Goal: Task Accomplishment & Management: Complete application form

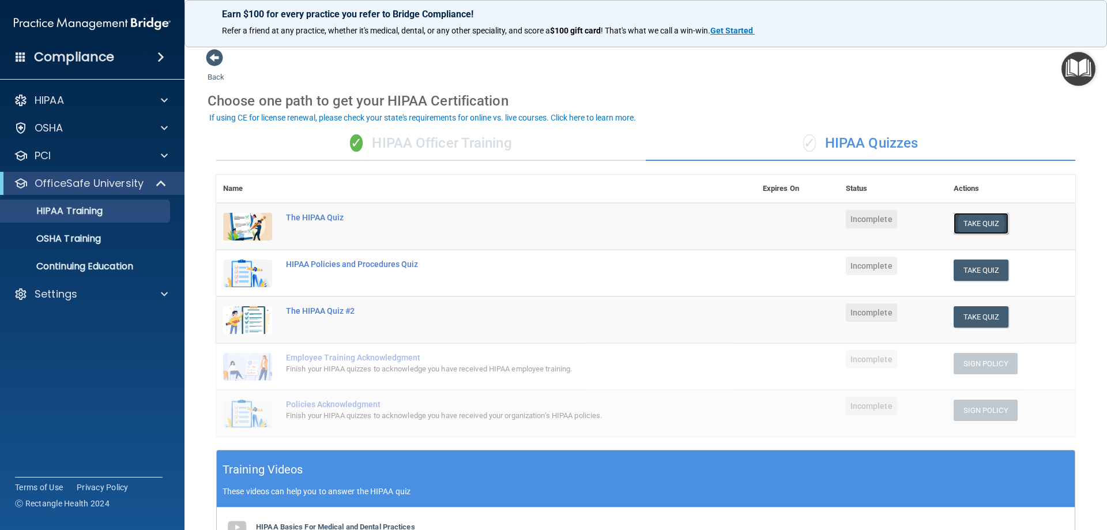
click at [984, 221] on button "Take Quiz" at bounding box center [981, 223] width 55 height 21
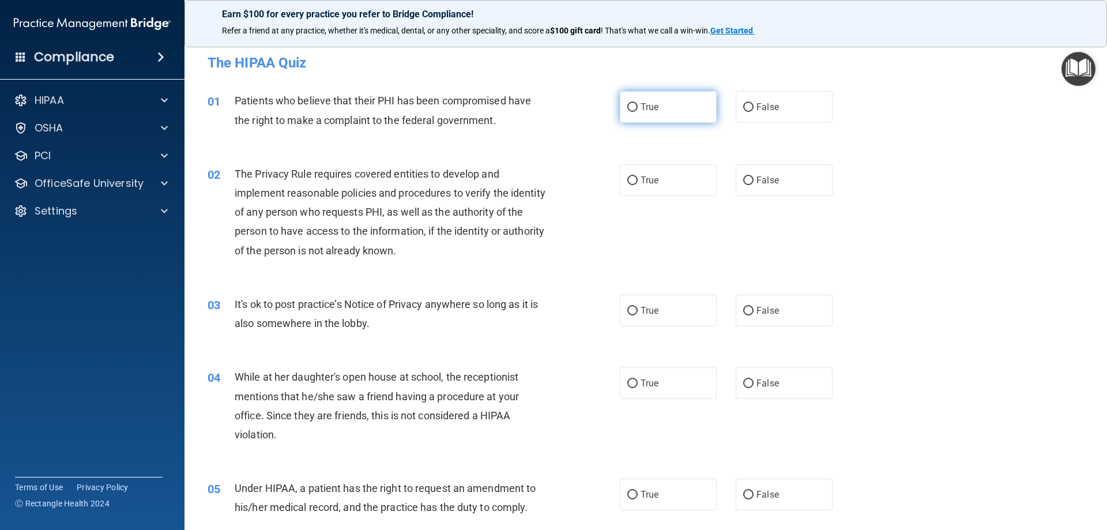
click at [633, 103] on label "True" at bounding box center [668, 107] width 97 height 32
click at [633, 103] on input "True" at bounding box center [632, 107] width 10 height 9
radio input "true"
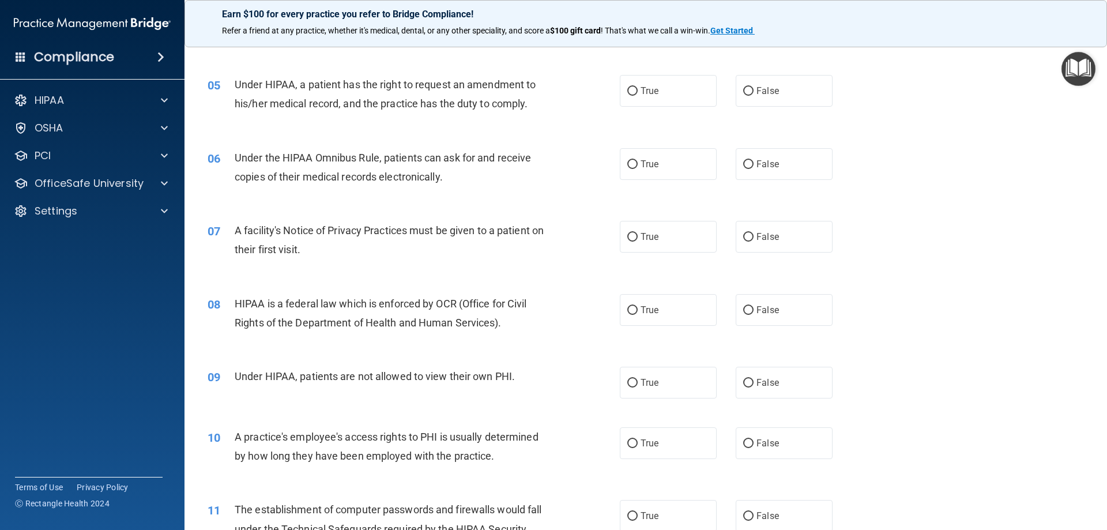
scroll to position [461, 0]
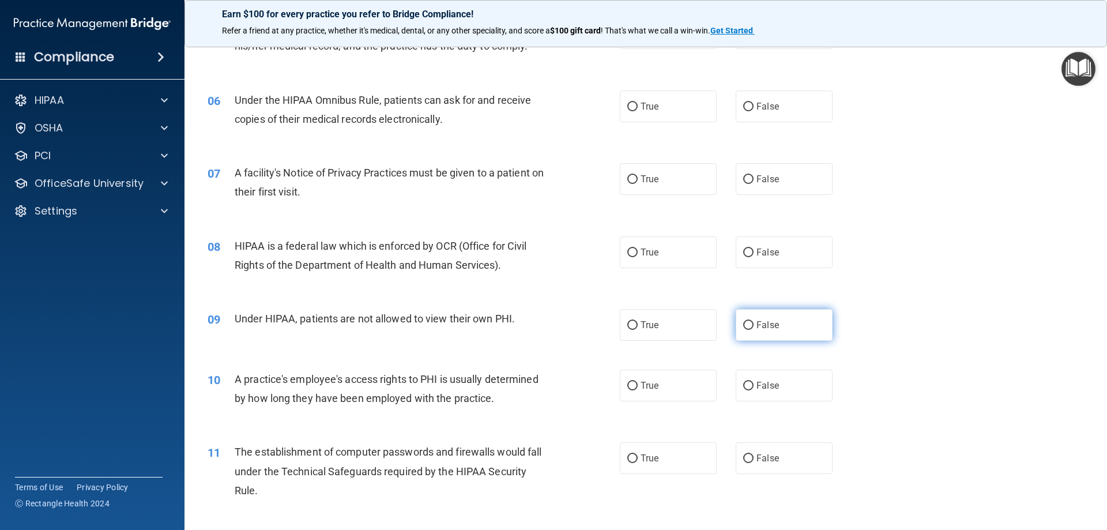
click at [743, 326] on input "False" at bounding box center [748, 325] width 10 height 9
radio input "true"
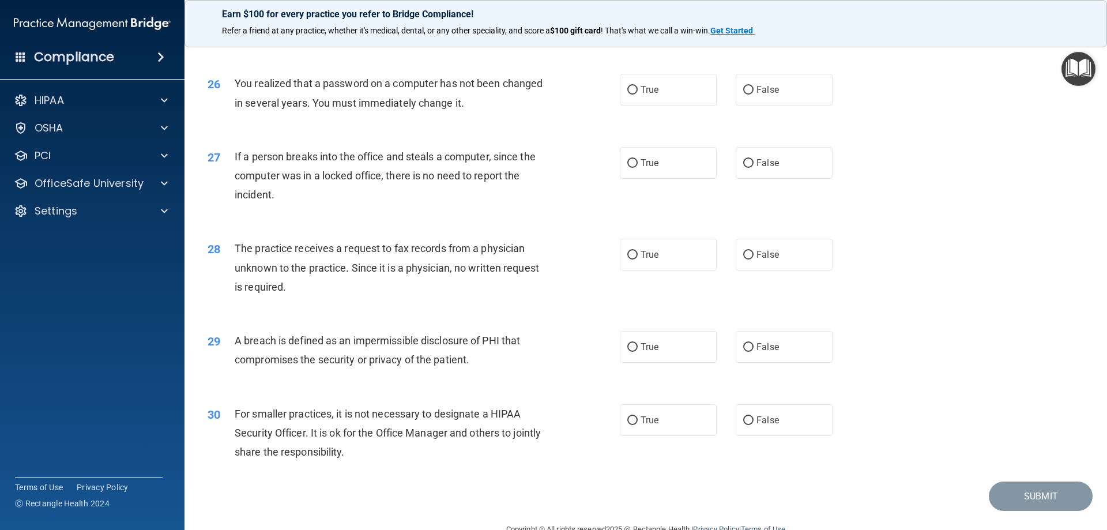
scroll to position [2199, 0]
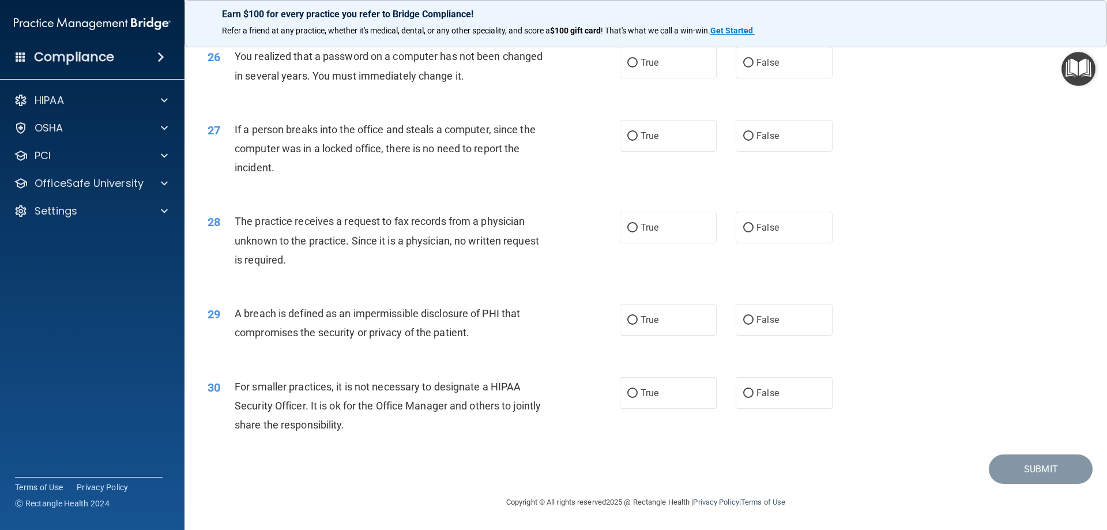
click at [1084, 78] on img "Open Resource Center" at bounding box center [1079, 69] width 34 height 34
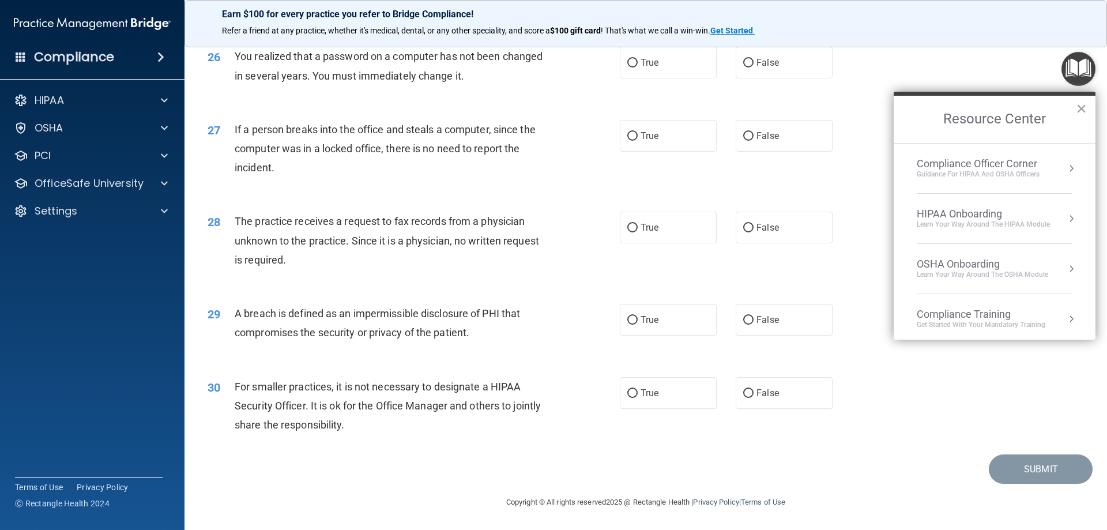
click at [1084, 70] on img "Open Resource Center" at bounding box center [1079, 69] width 34 height 34
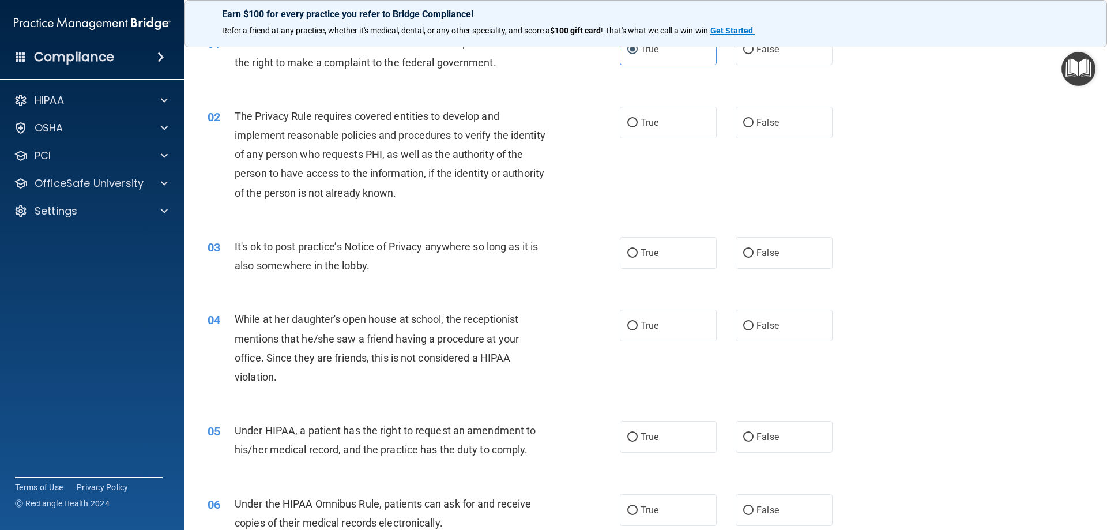
scroll to position [115, 0]
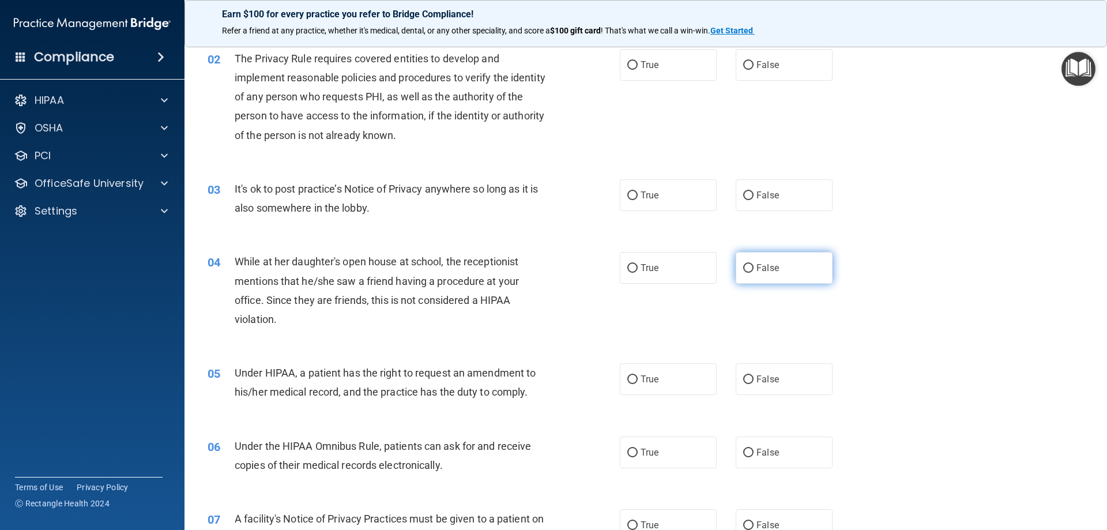
click at [757, 272] on span "False" at bounding box center [768, 267] width 22 height 11
click at [752, 272] on input "False" at bounding box center [748, 268] width 10 height 9
radio input "true"
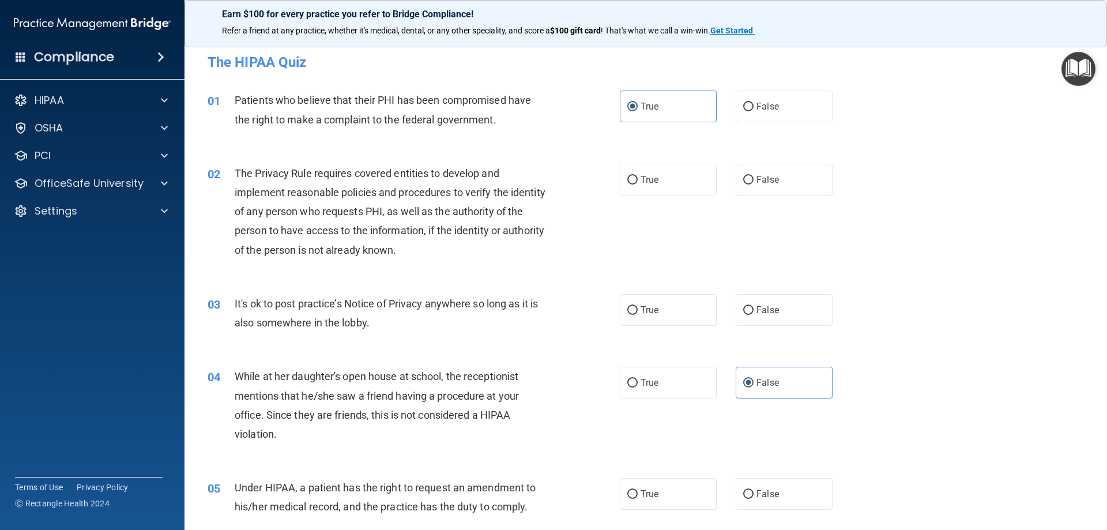
scroll to position [0, 0]
click at [634, 180] on label "True" at bounding box center [668, 180] width 97 height 32
click at [634, 180] on input "True" at bounding box center [632, 180] width 10 height 9
radio input "true"
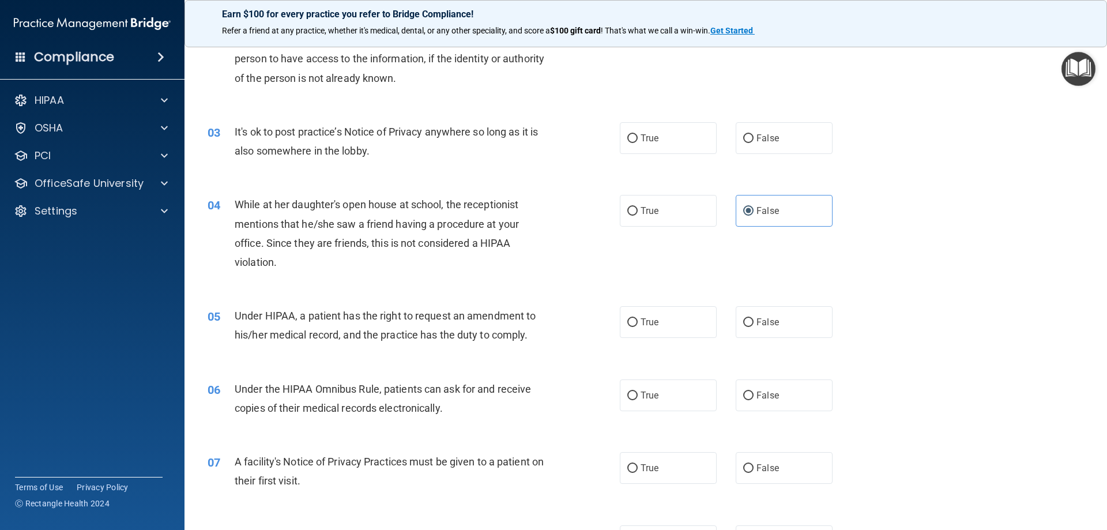
scroll to position [173, 0]
click at [633, 395] on input "True" at bounding box center [632, 395] width 10 height 9
radio input "true"
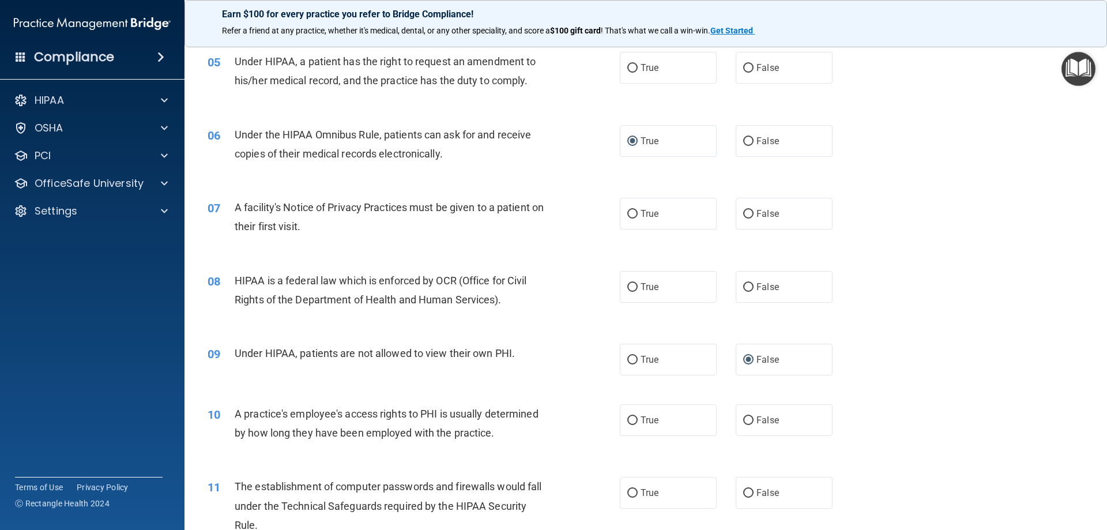
scroll to position [461, 0]
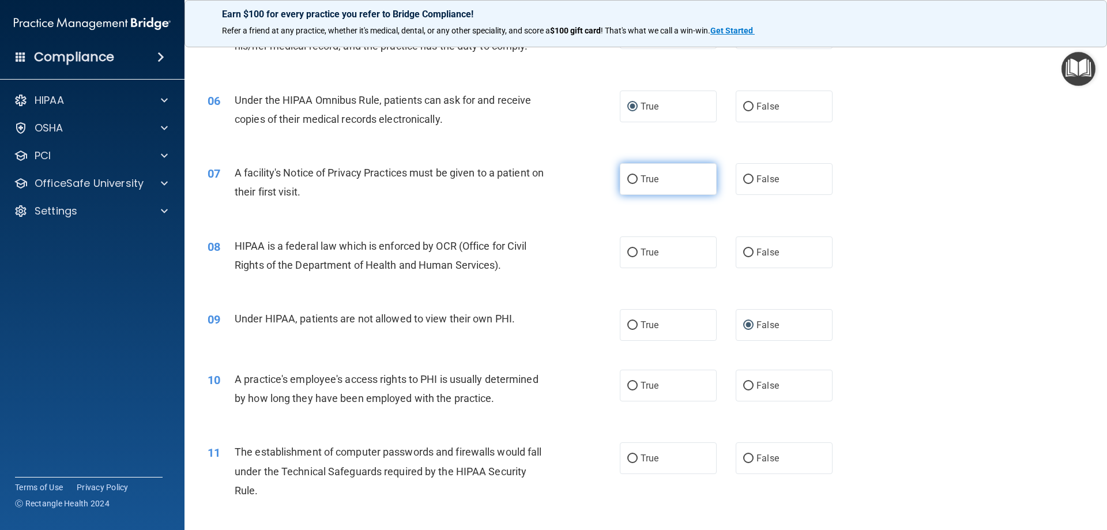
click at [631, 183] on input "True" at bounding box center [632, 179] width 10 height 9
radio input "true"
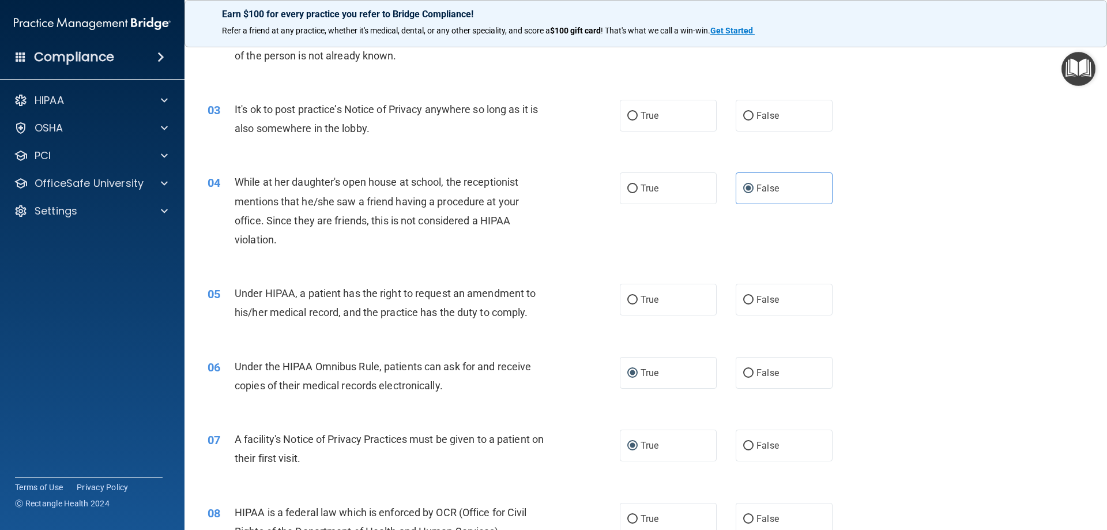
scroll to position [115, 0]
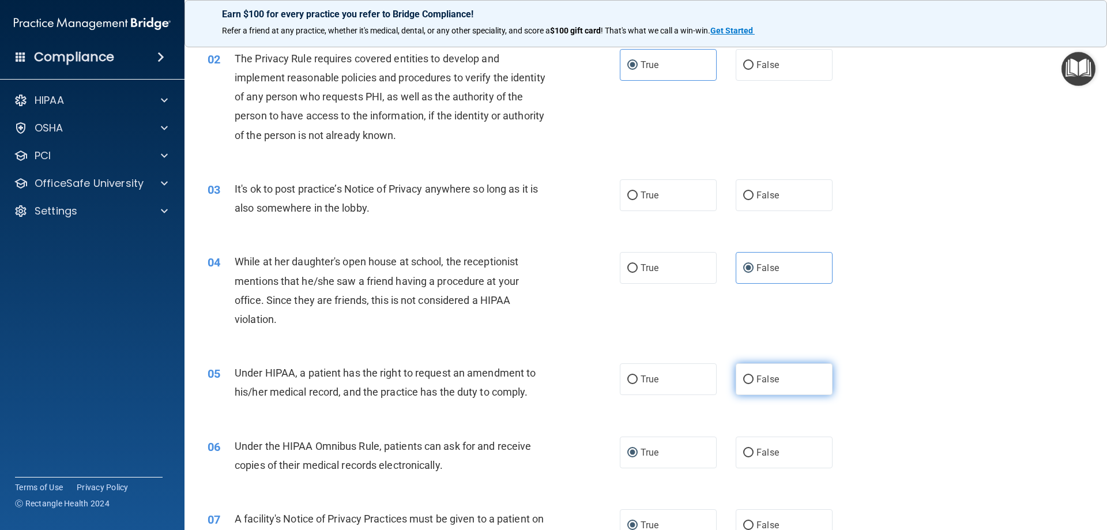
click at [743, 375] on input "False" at bounding box center [748, 379] width 10 height 9
radio input "true"
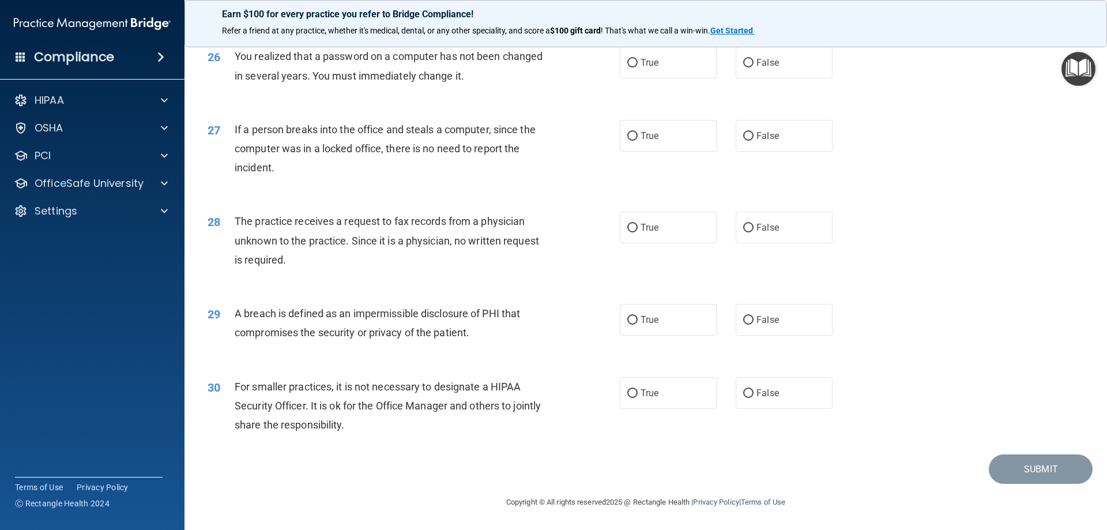
scroll to position [2199, 0]
click at [629, 326] on label "True" at bounding box center [668, 320] width 97 height 32
click at [629, 325] on input "True" at bounding box center [632, 320] width 10 height 9
radio input "true"
click at [743, 138] on input "False" at bounding box center [748, 136] width 10 height 9
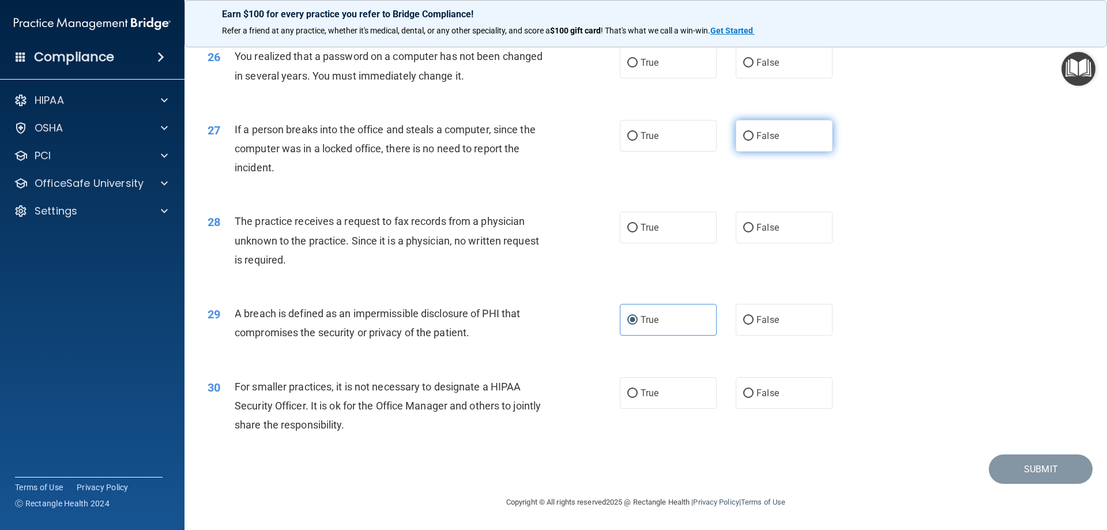
radio input "true"
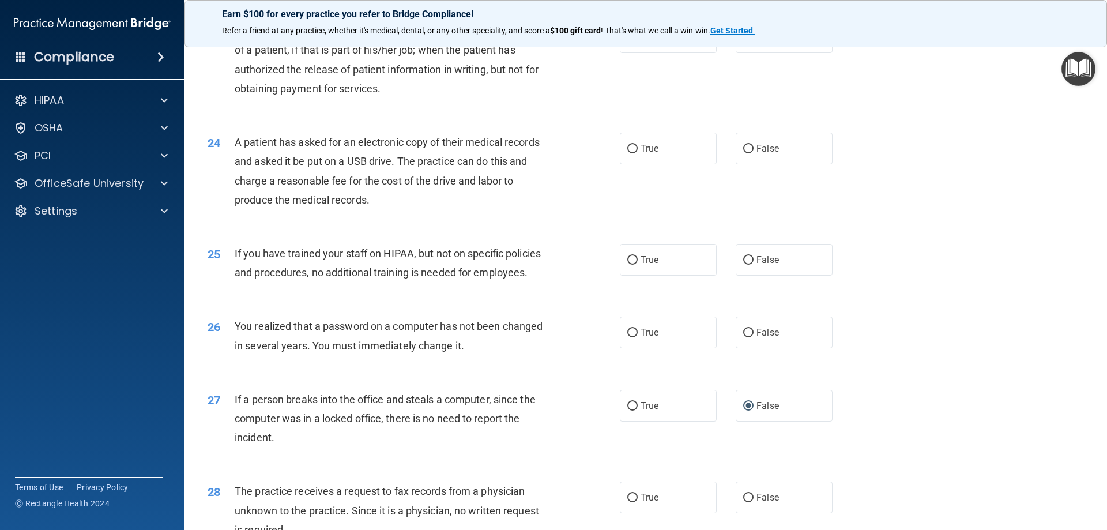
scroll to position [1853, 0]
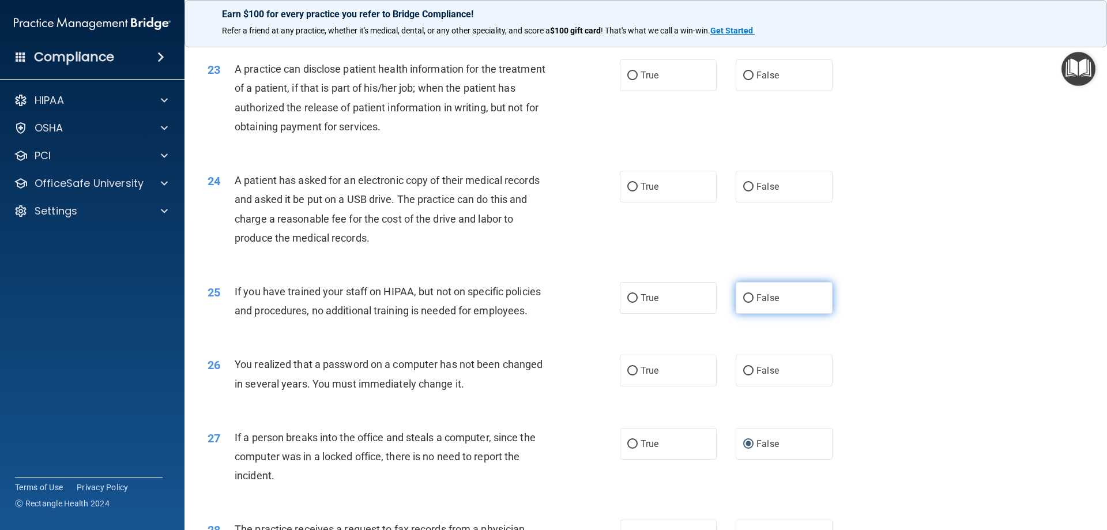
click at [746, 303] on input "False" at bounding box center [748, 298] width 10 height 9
radio input "true"
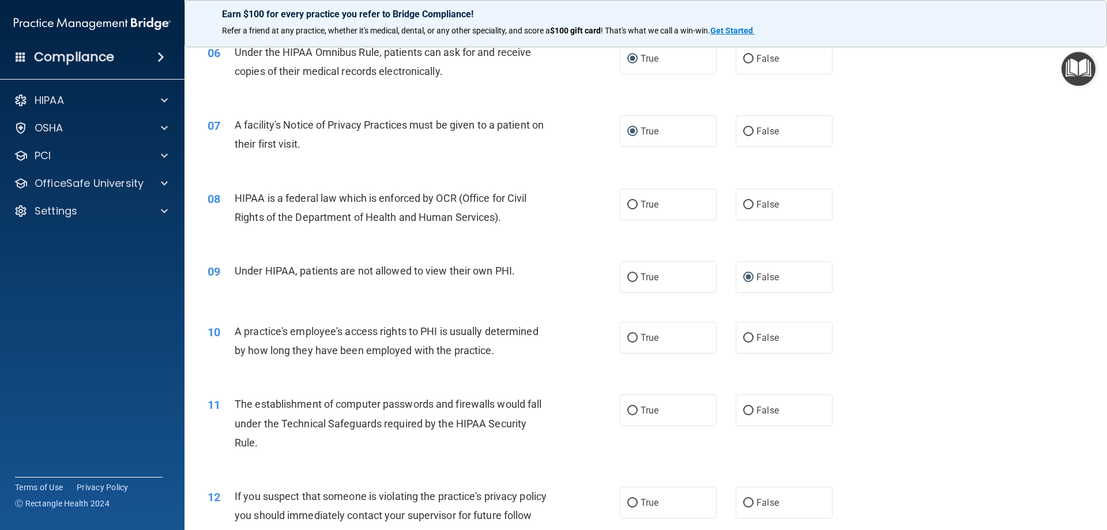
scroll to position [577, 0]
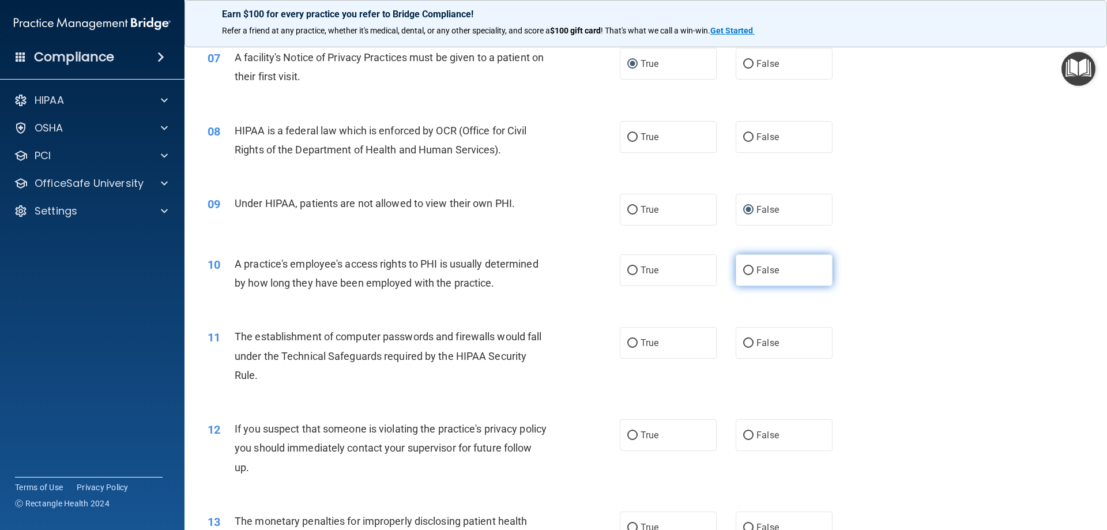
click at [750, 270] on label "False" at bounding box center [784, 270] width 97 height 32
click at [750, 270] on input "False" at bounding box center [748, 270] width 10 height 9
radio input "true"
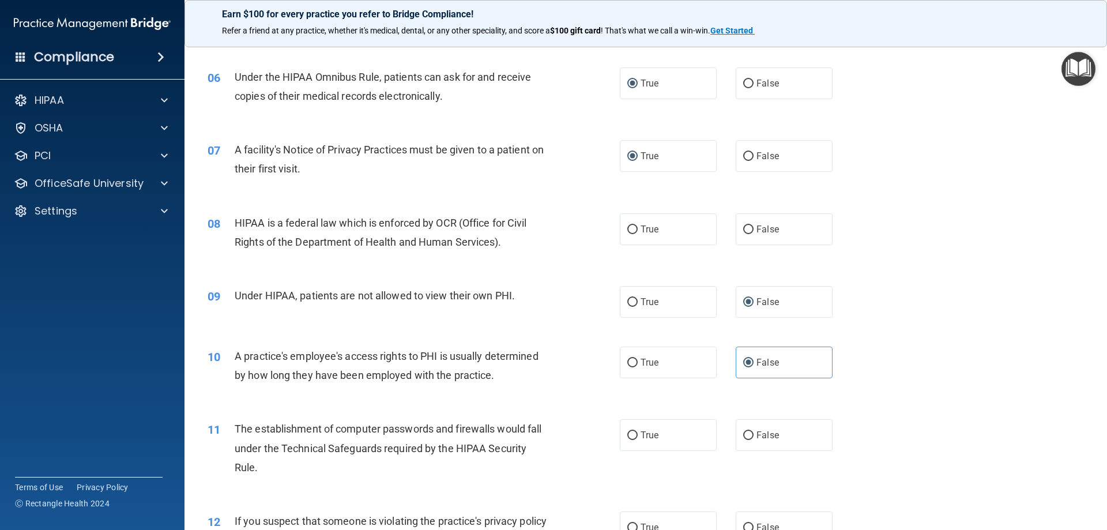
scroll to position [519, 0]
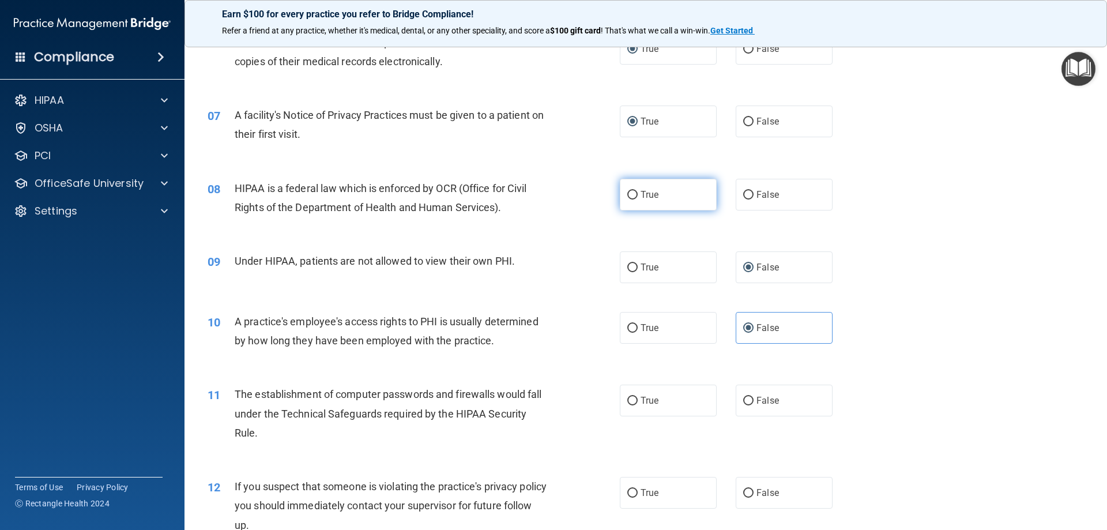
click at [630, 194] on input "True" at bounding box center [632, 195] width 10 height 9
radio input "true"
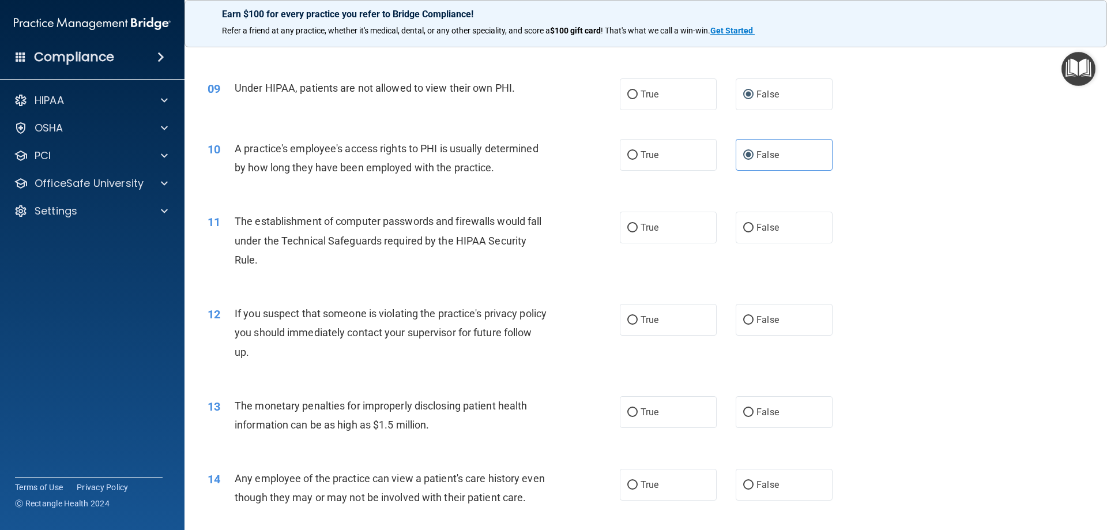
scroll to position [750, 0]
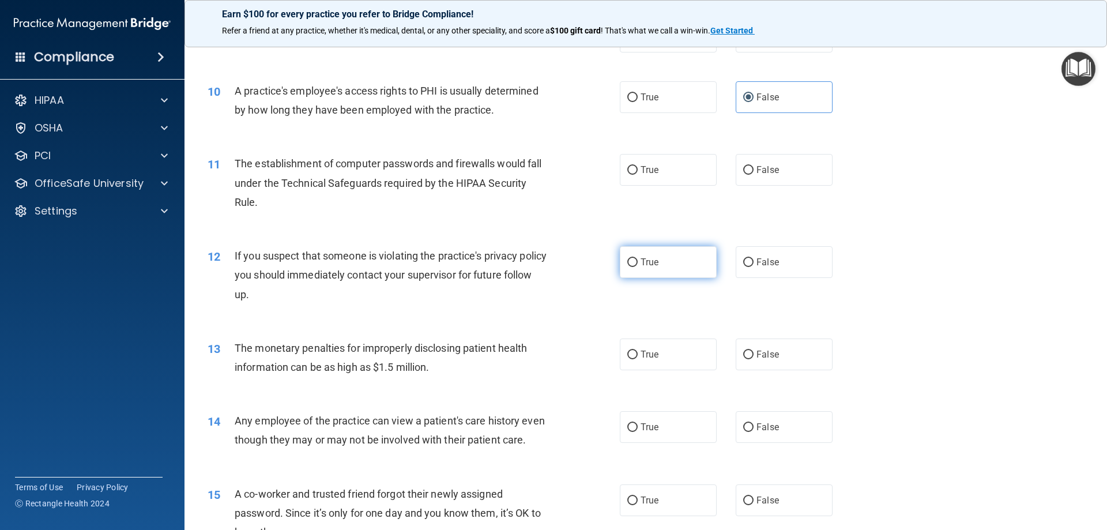
click at [634, 262] on label "True" at bounding box center [668, 262] width 97 height 32
click at [634, 262] on input "True" at bounding box center [632, 262] width 10 height 9
radio input "true"
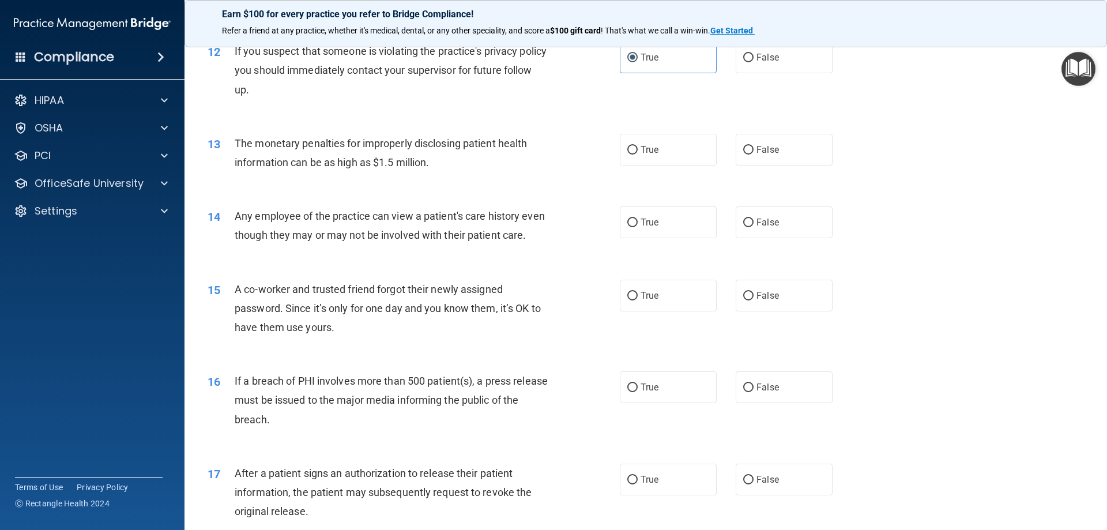
scroll to position [980, 0]
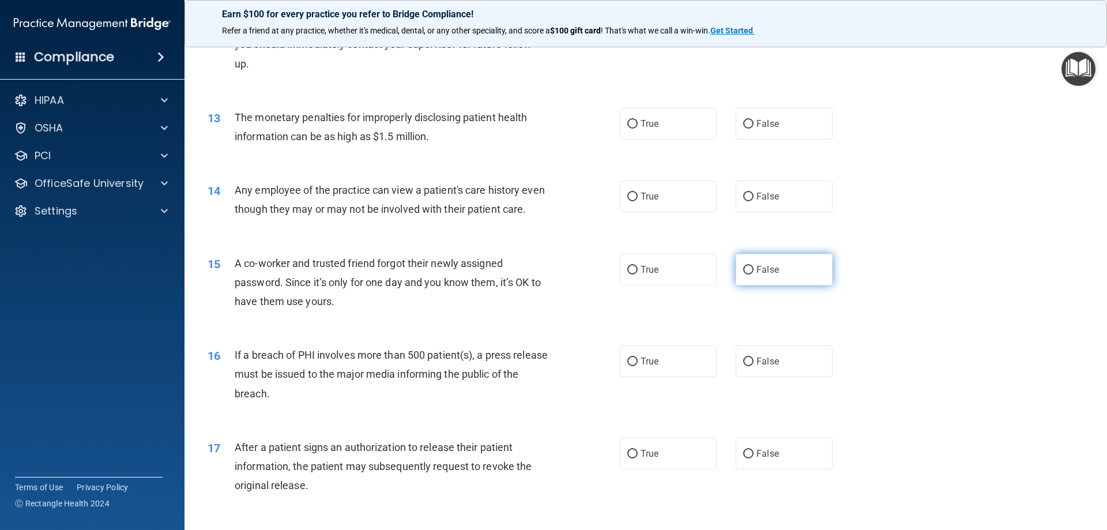
click at [743, 274] on input "False" at bounding box center [748, 270] width 10 height 9
radio input "true"
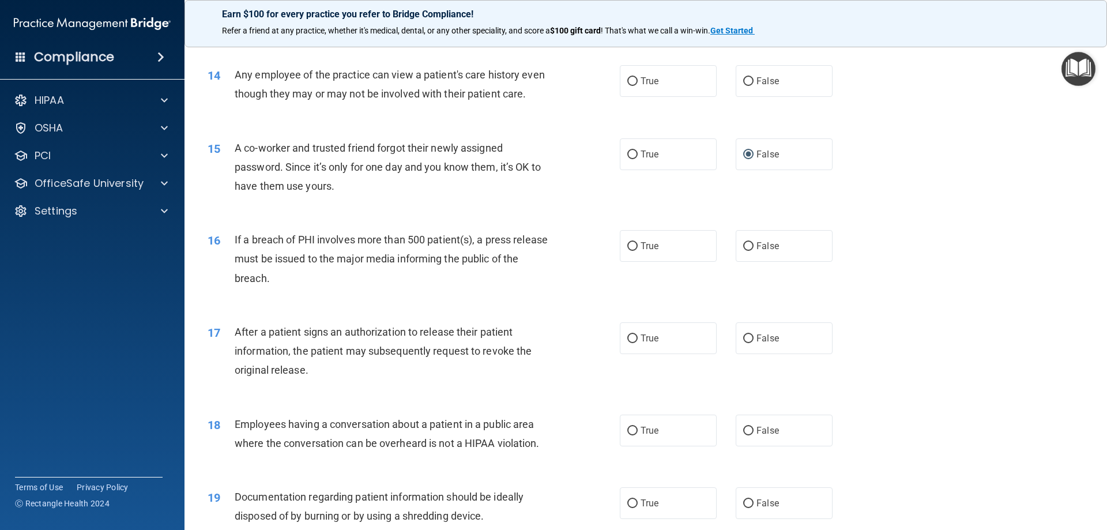
scroll to position [1153, 0]
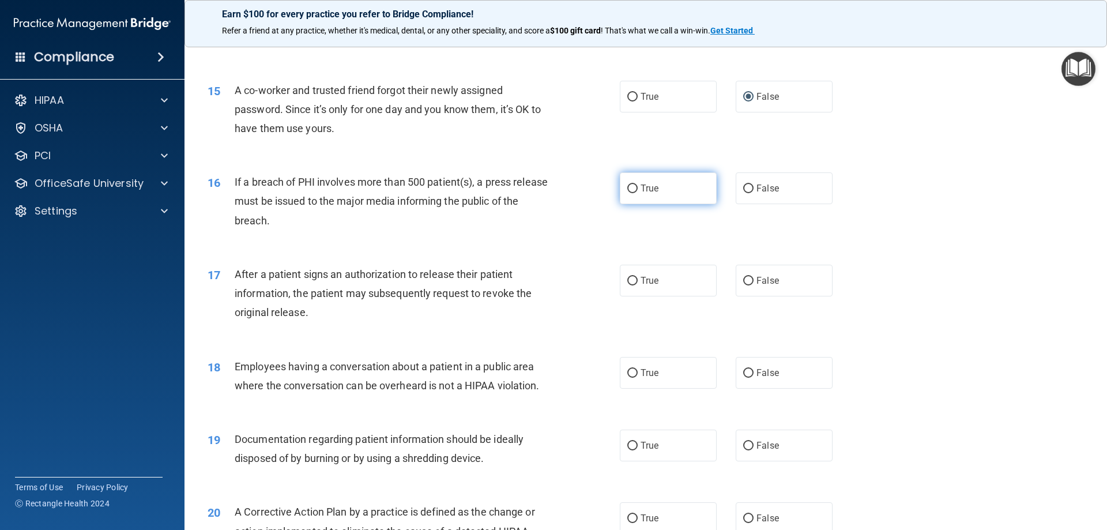
click at [627, 193] on input "True" at bounding box center [632, 189] width 10 height 9
radio input "true"
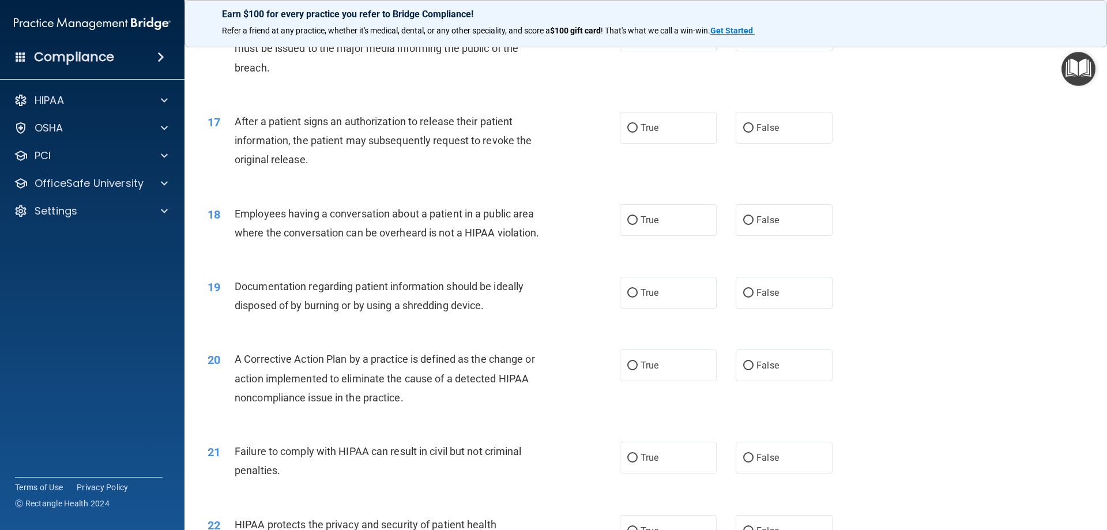
scroll to position [1326, 0]
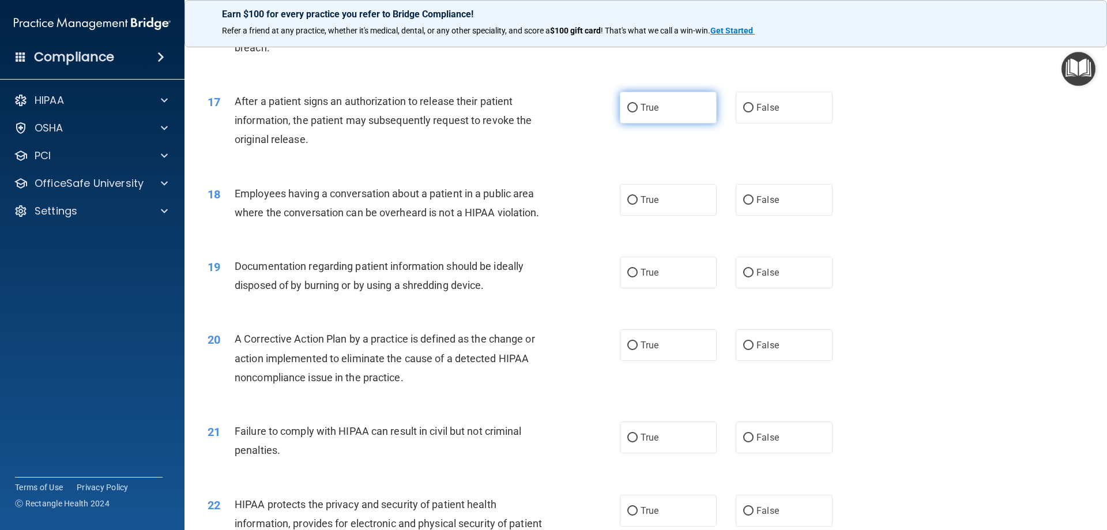
click at [627, 112] on input "True" at bounding box center [632, 108] width 10 height 9
radio input "true"
click at [747, 205] on input "False" at bounding box center [748, 200] width 10 height 9
radio input "true"
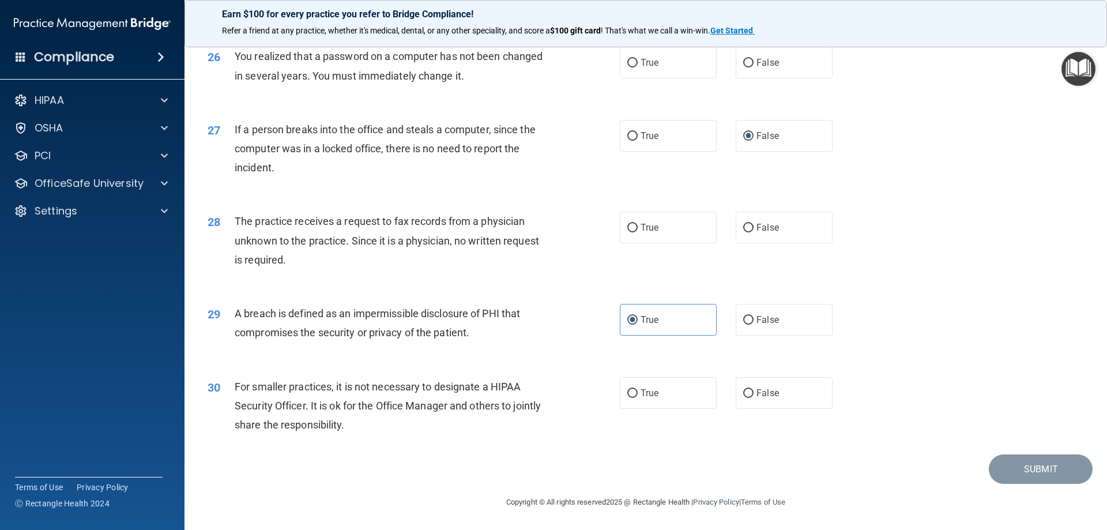
scroll to position [2199, 0]
click at [627, 393] on input "True" at bounding box center [632, 393] width 10 height 9
radio input "true"
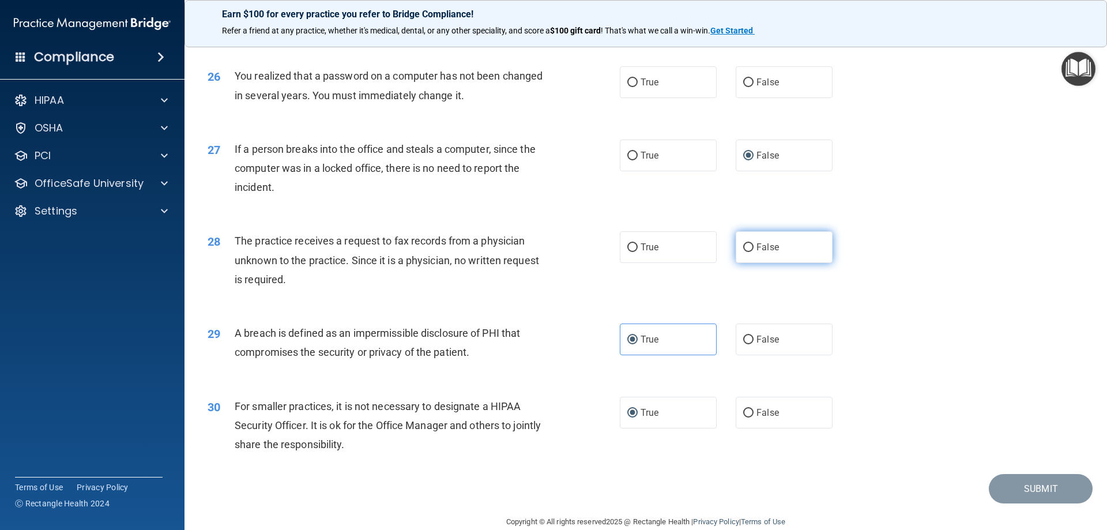
click at [743, 252] on input "False" at bounding box center [748, 247] width 10 height 9
radio input "true"
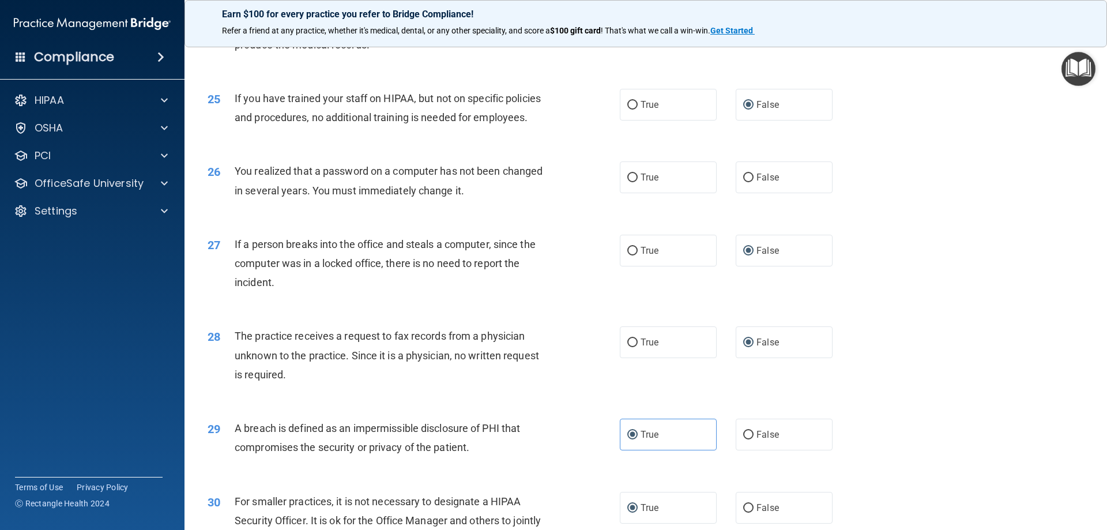
scroll to position [1969, 0]
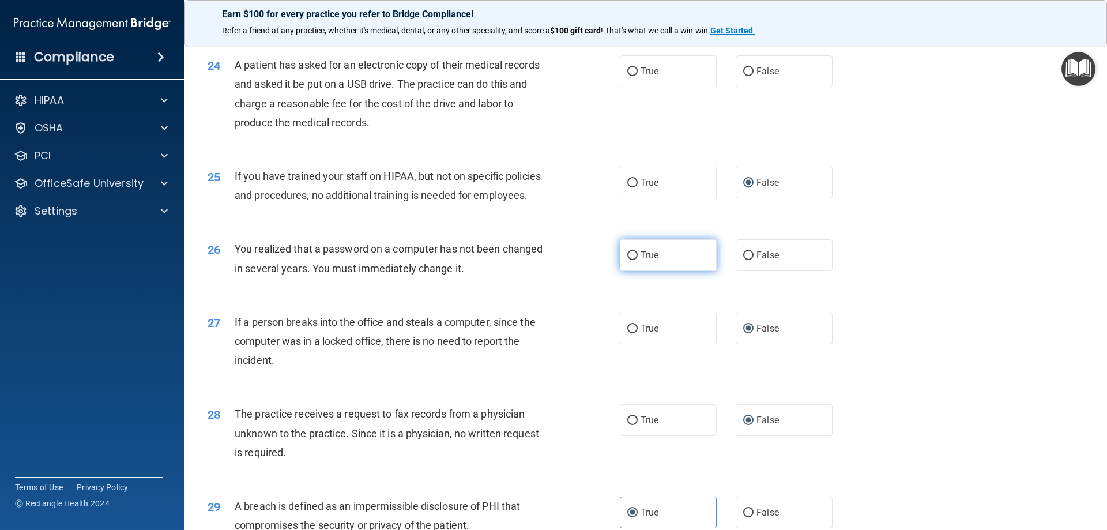
click at [631, 260] on input "True" at bounding box center [632, 255] width 10 height 9
radio input "true"
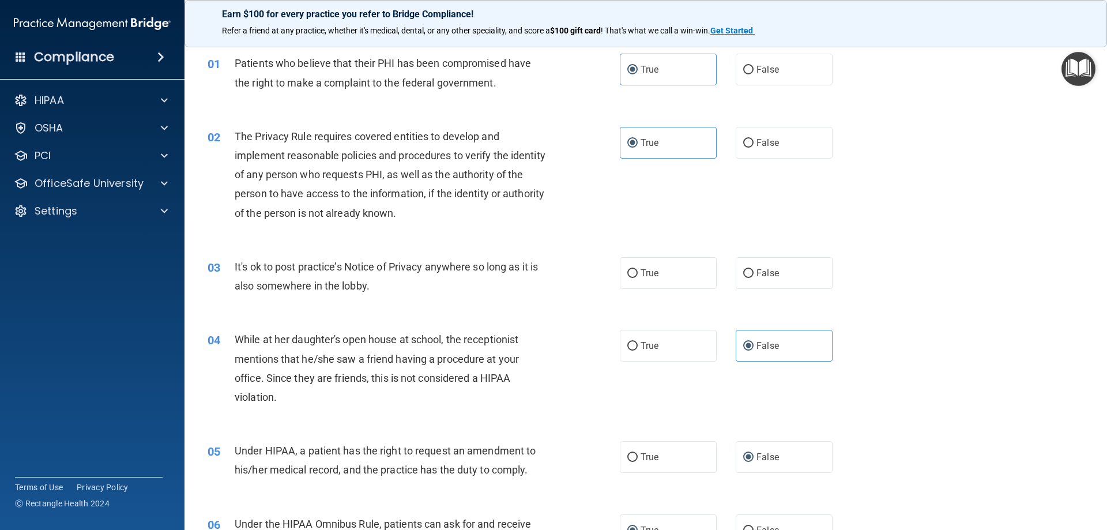
scroll to position [58, 0]
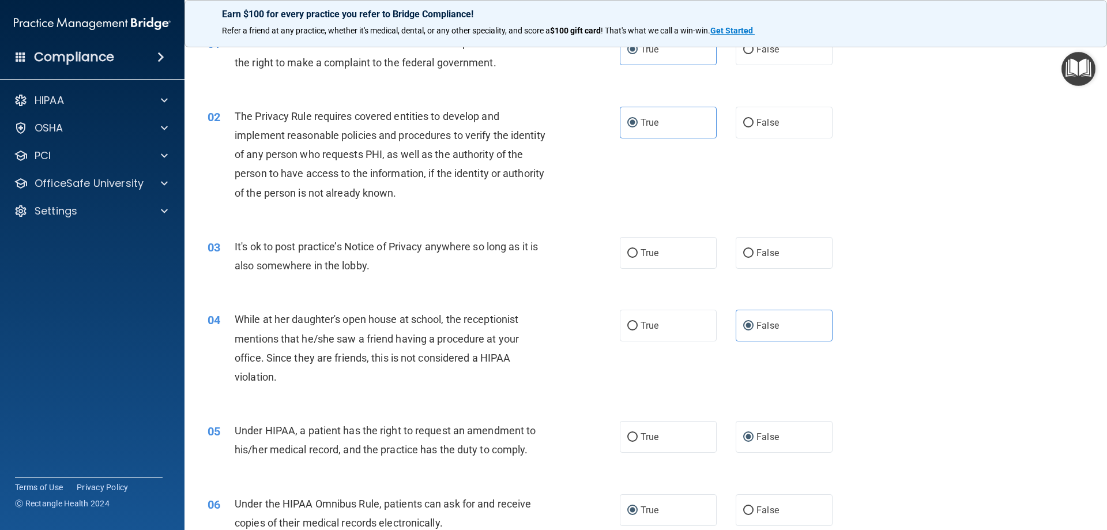
click at [522, 88] on div "01 Patients who believe that their PHI has been compromised have the right to m…" at bounding box center [646, 55] width 894 height 73
click at [413, 43] on div "Earn $100 for every practice you refer to Bridge Compliance! Refer a friend at …" at bounding box center [646, 23] width 923 height 47
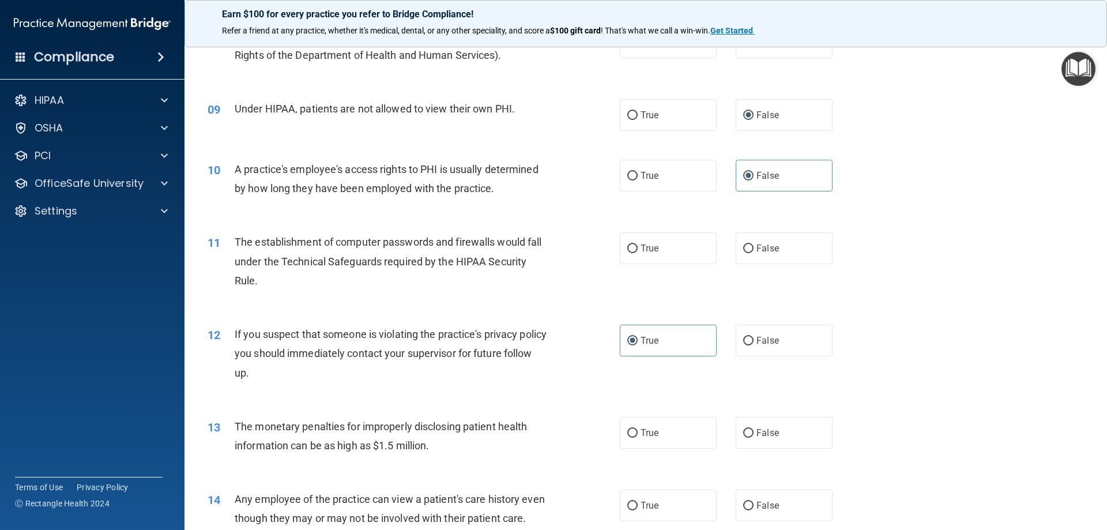
scroll to position [692, 0]
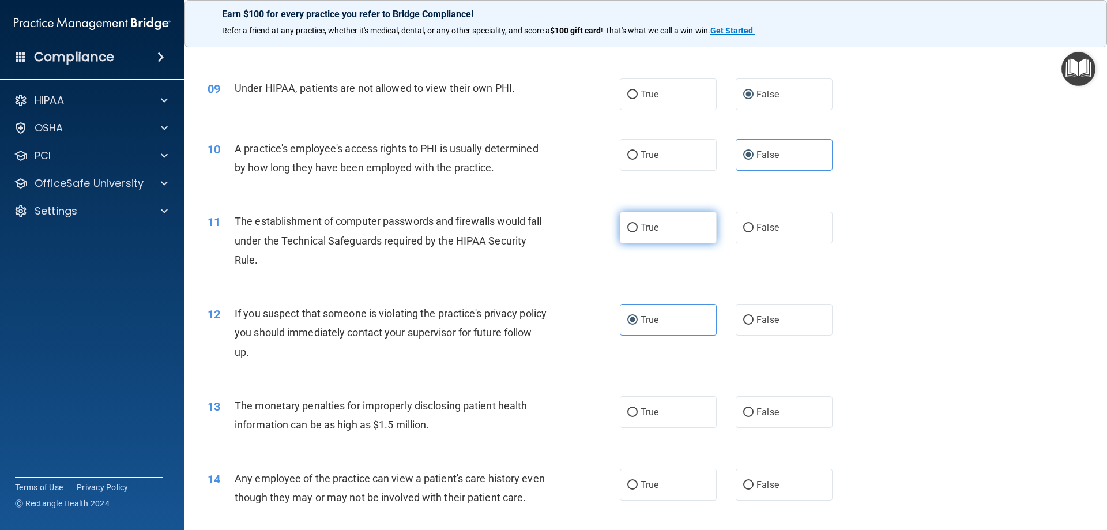
click at [627, 230] on input "True" at bounding box center [632, 228] width 10 height 9
radio input "true"
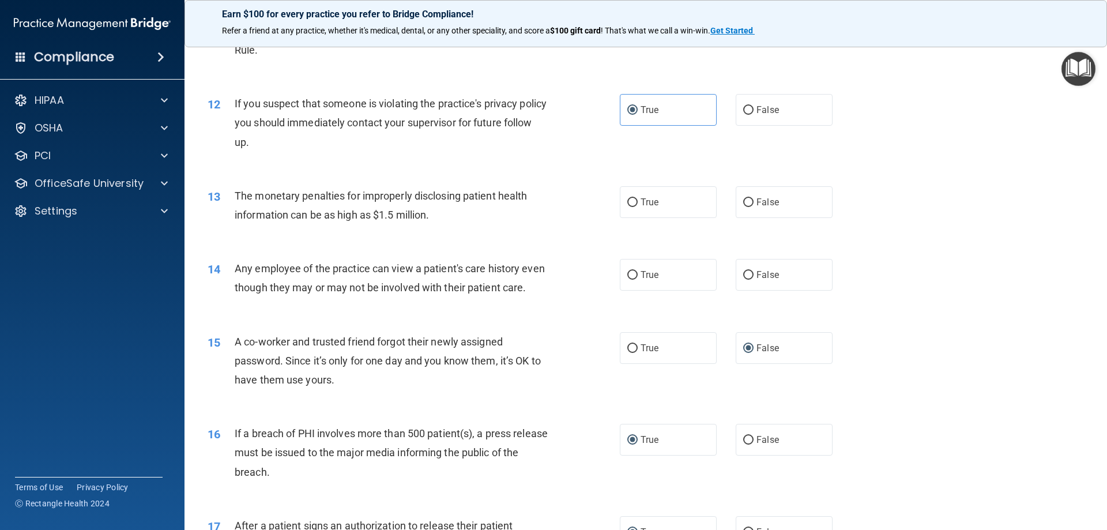
scroll to position [923, 0]
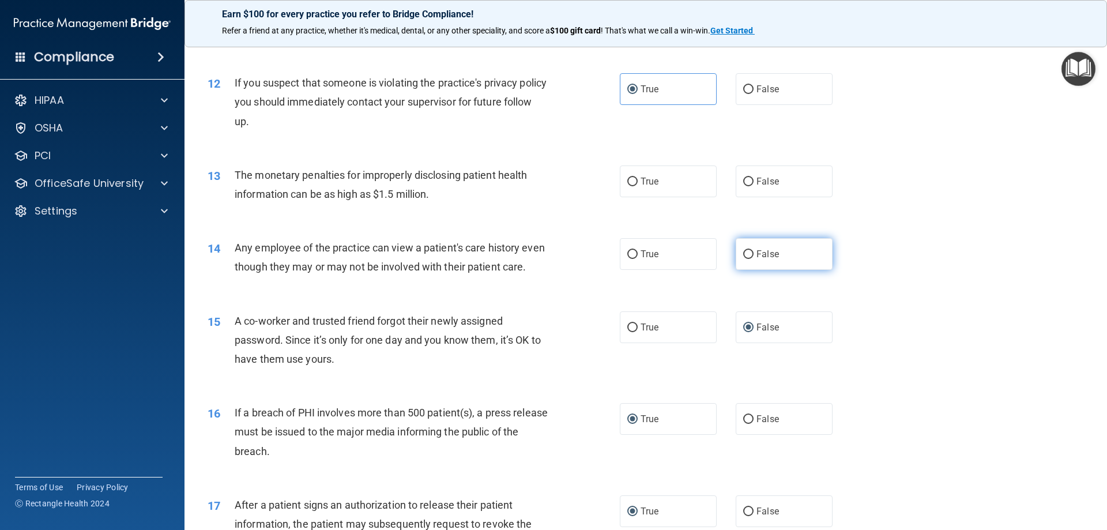
click at [743, 254] on input "False" at bounding box center [748, 254] width 10 height 9
radio input "true"
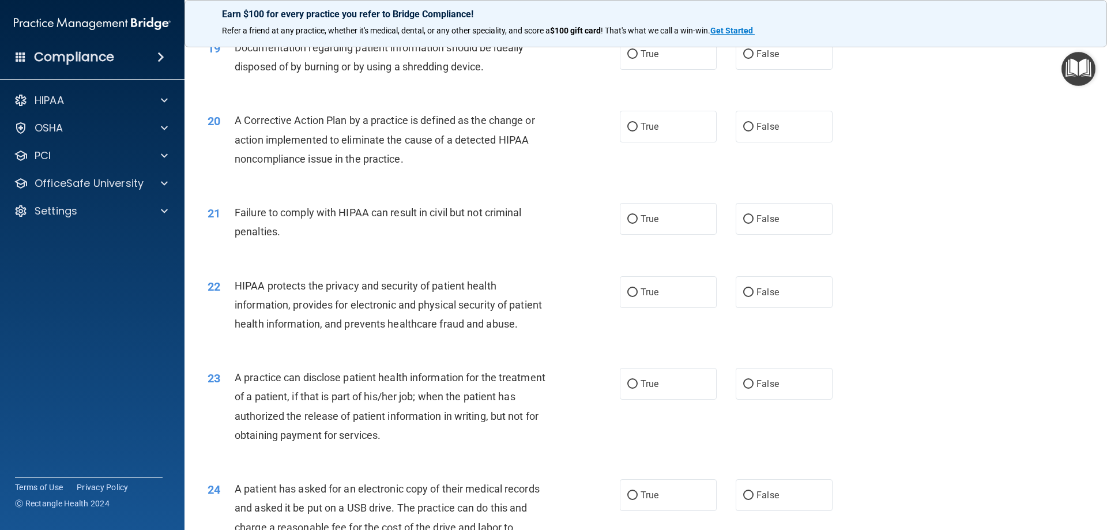
scroll to position [1557, 0]
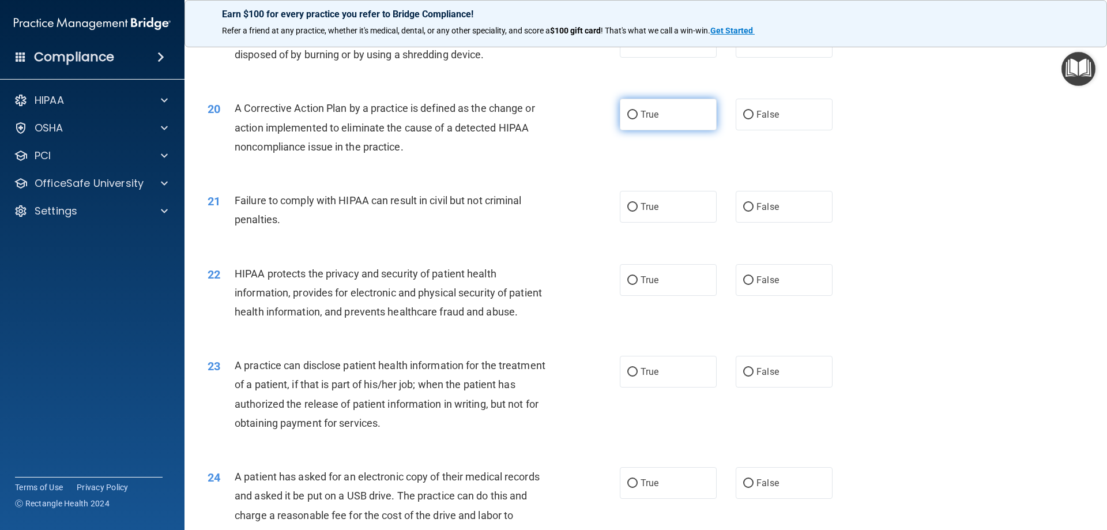
click at [620, 130] on label "True" at bounding box center [668, 115] width 97 height 32
click at [627, 119] on input "True" at bounding box center [632, 115] width 10 height 9
radio input "true"
click at [747, 212] on input "False" at bounding box center [748, 207] width 10 height 9
radio input "true"
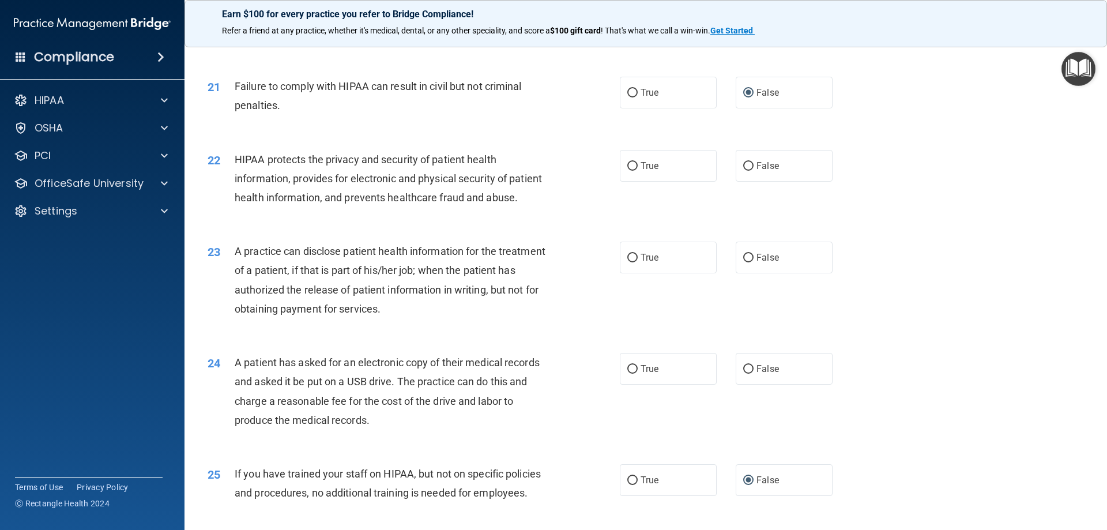
scroll to position [1672, 0]
click at [633, 170] on input "True" at bounding box center [632, 165] width 10 height 9
radio input "true"
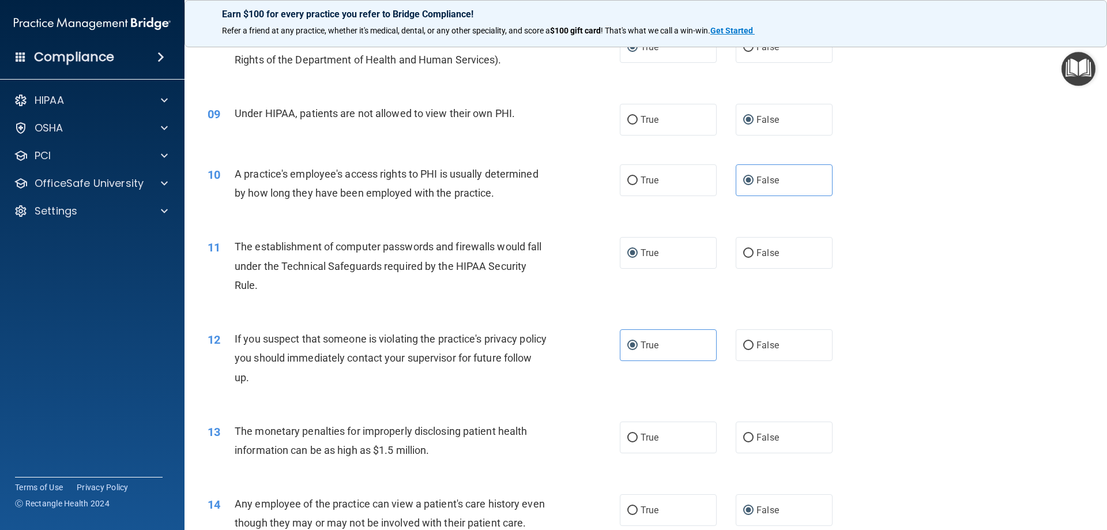
scroll to position [692, 0]
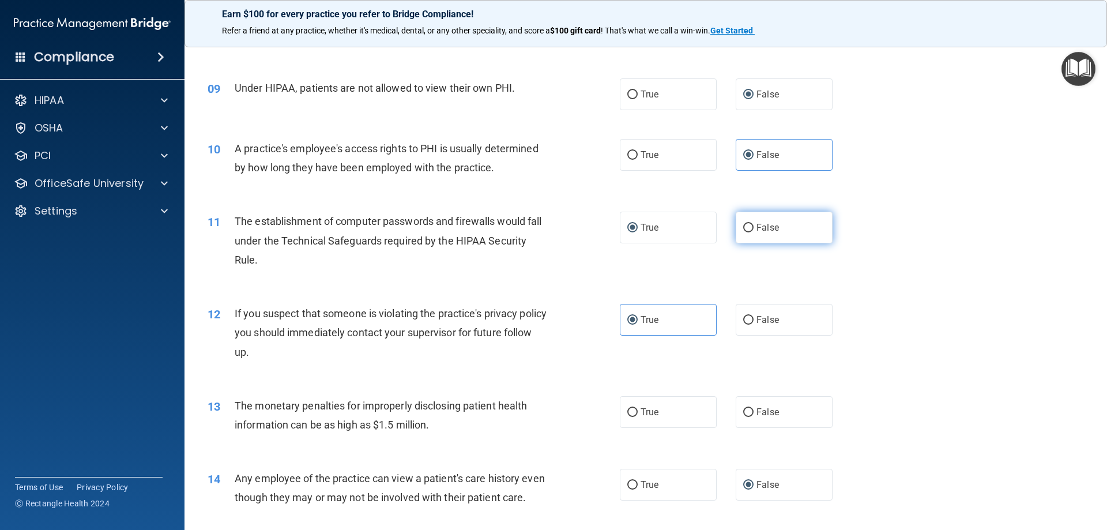
click at [753, 221] on label "False" at bounding box center [784, 228] width 97 height 32
click at [753, 224] on input "False" at bounding box center [748, 228] width 10 height 9
radio input "true"
click at [627, 224] on input "True" at bounding box center [632, 228] width 10 height 9
radio input "true"
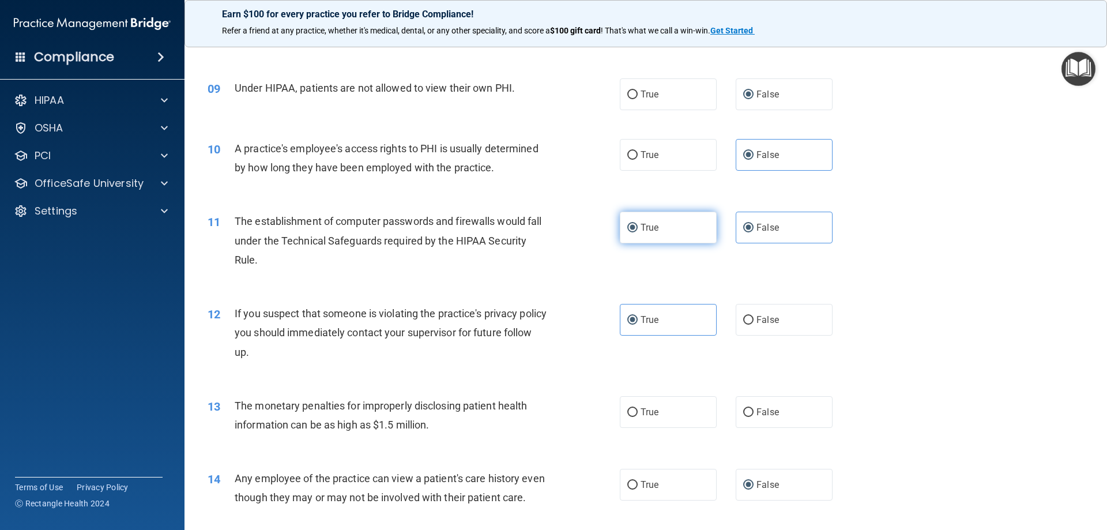
radio input "false"
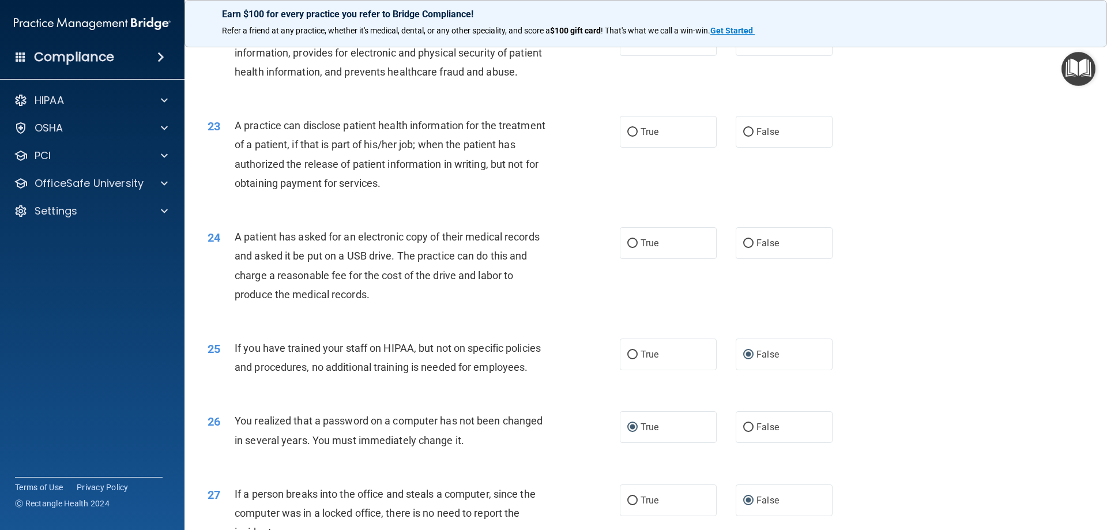
scroll to position [1796, 0]
click at [630, 138] on input "True" at bounding box center [632, 133] width 10 height 9
radio input "true"
click at [747, 138] on input "False" at bounding box center [748, 133] width 10 height 9
radio input "true"
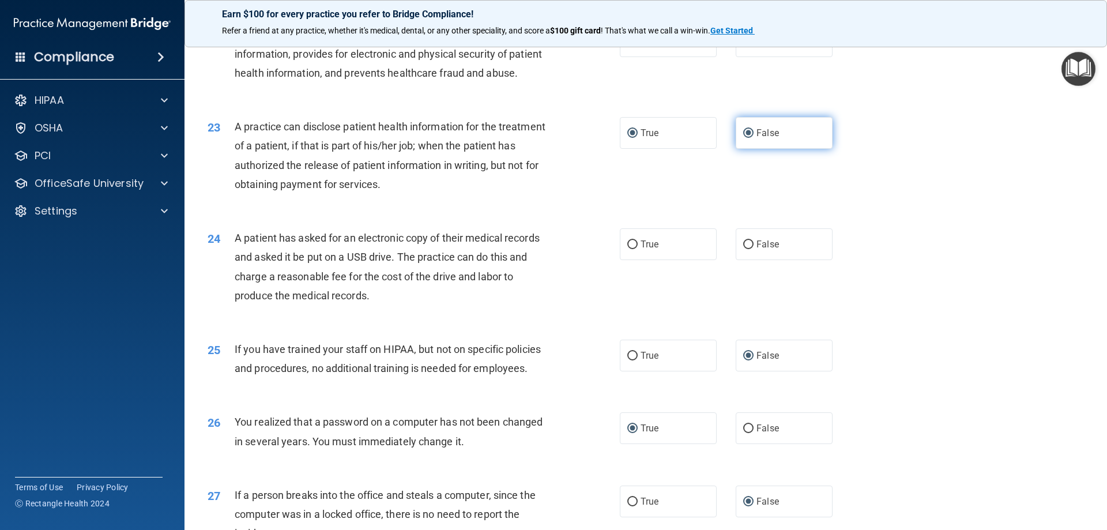
radio input "false"
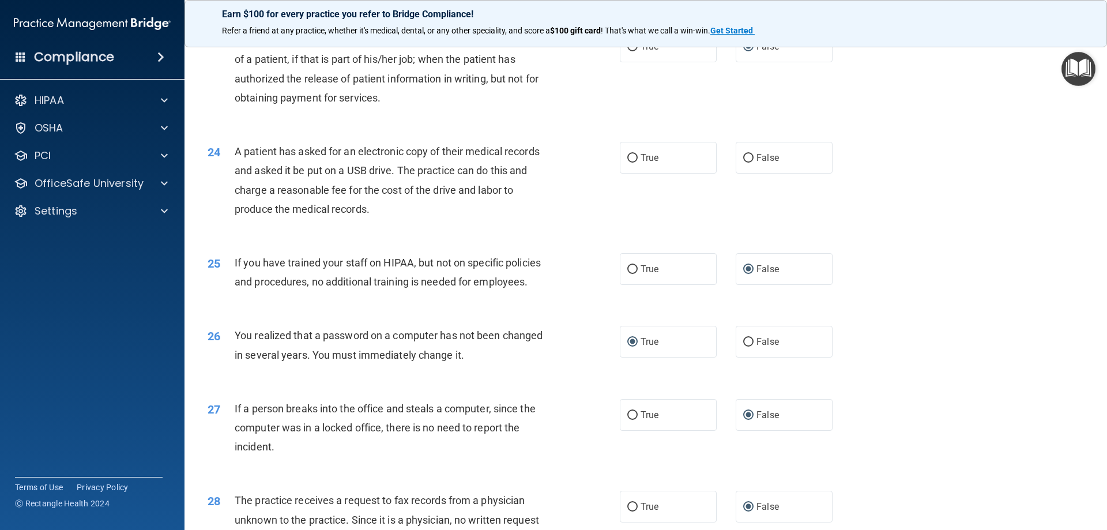
scroll to position [1911, 0]
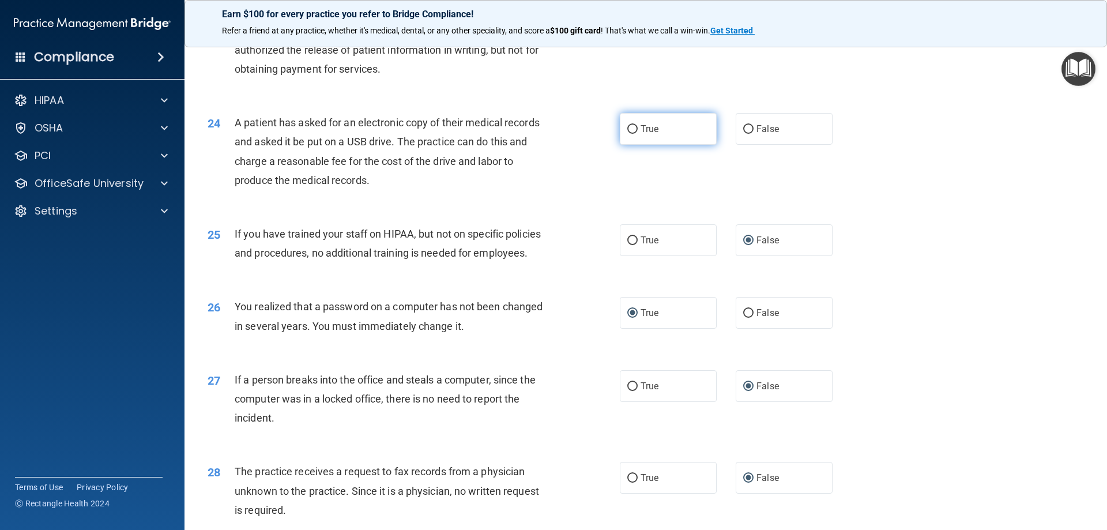
click at [641, 134] on span "True" at bounding box center [650, 128] width 18 height 11
click at [637, 134] on input "True" at bounding box center [632, 129] width 10 height 9
radio input "true"
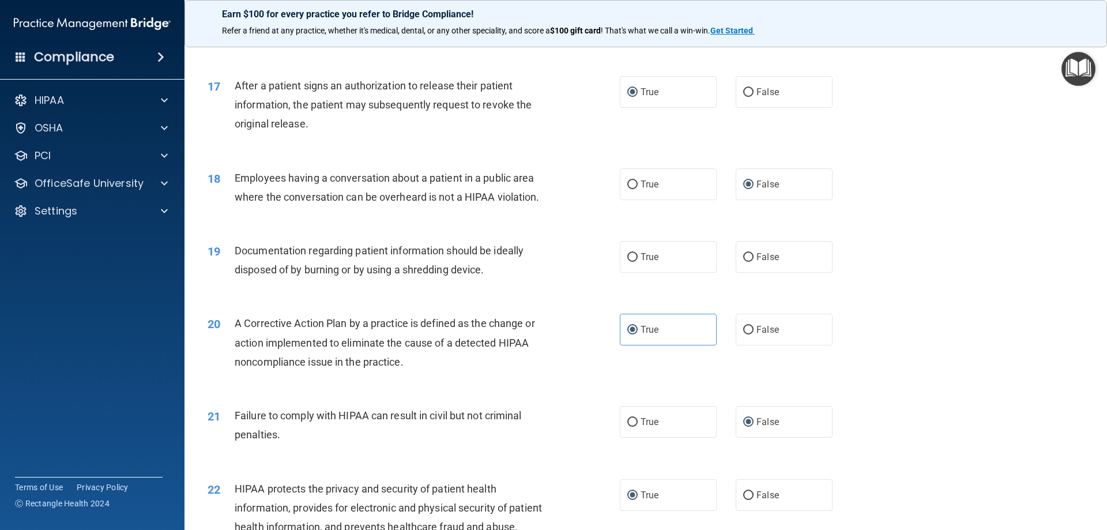
scroll to position [1334, 0]
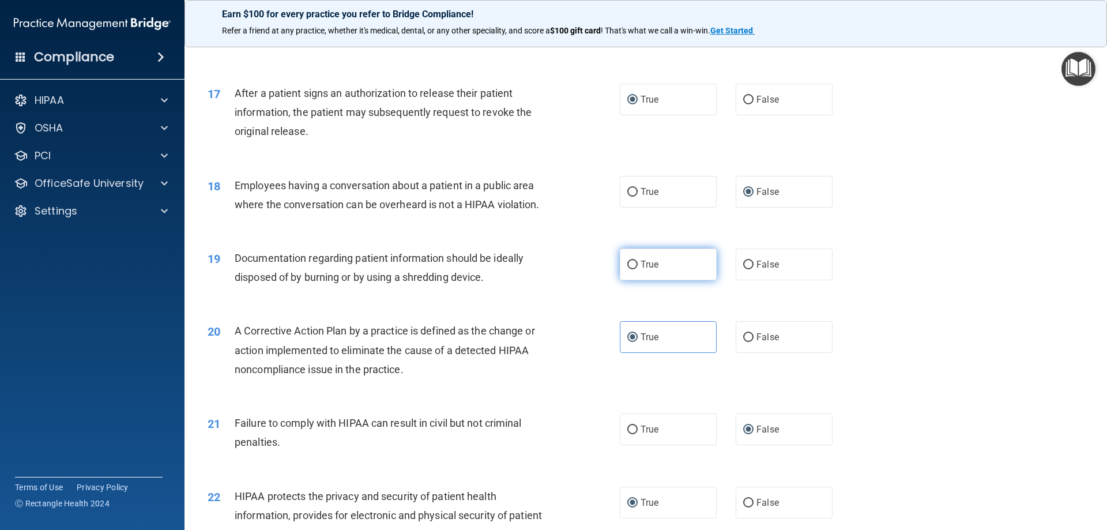
click at [646, 270] on span "True" at bounding box center [650, 264] width 18 height 11
click at [638, 269] on input "True" at bounding box center [632, 265] width 10 height 9
radio input "true"
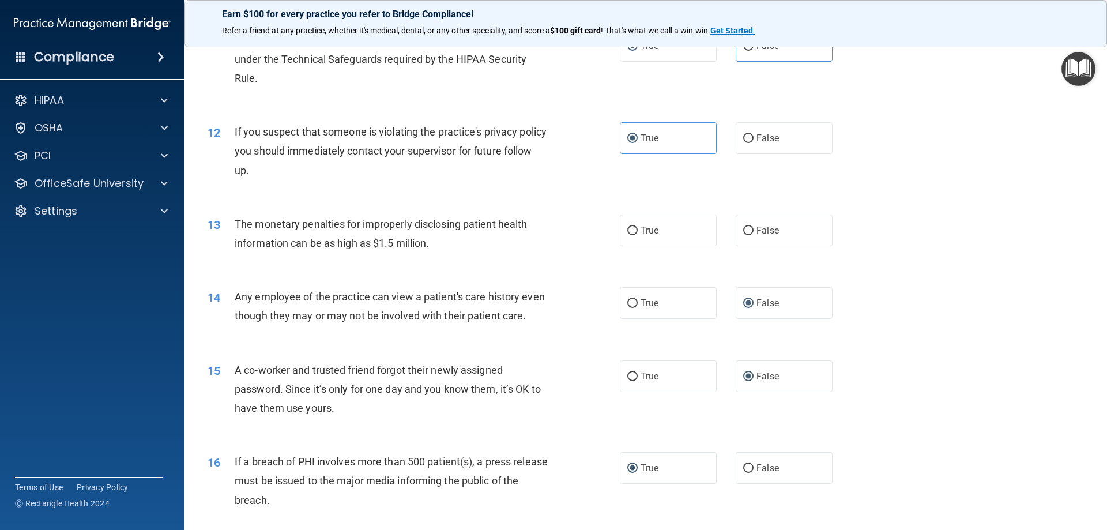
scroll to position [873, 0]
click at [627, 232] on input "True" at bounding box center [632, 231] width 10 height 9
radio input "true"
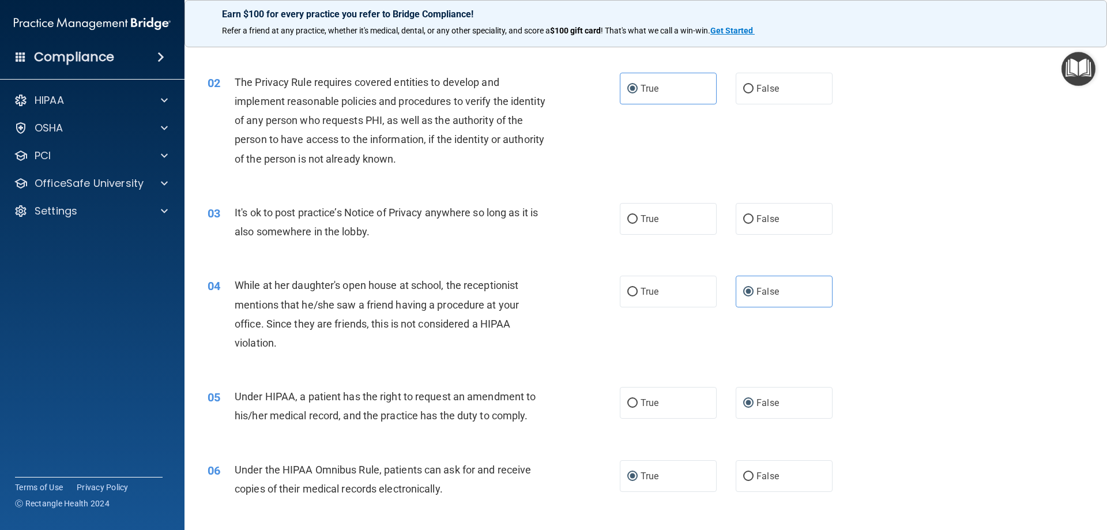
scroll to position [66, 0]
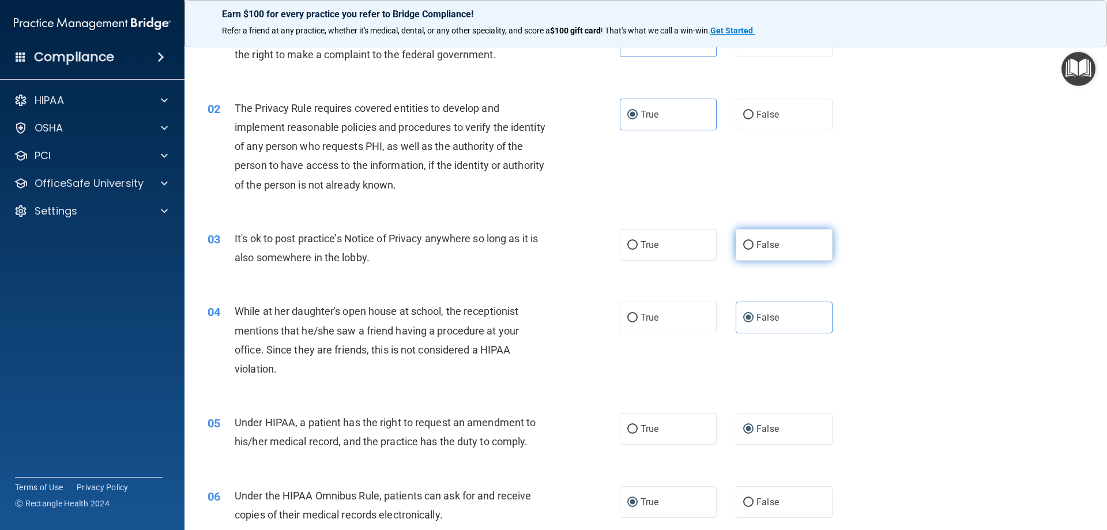
click at [743, 245] on input "False" at bounding box center [748, 245] width 10 height 9
radio input "true"
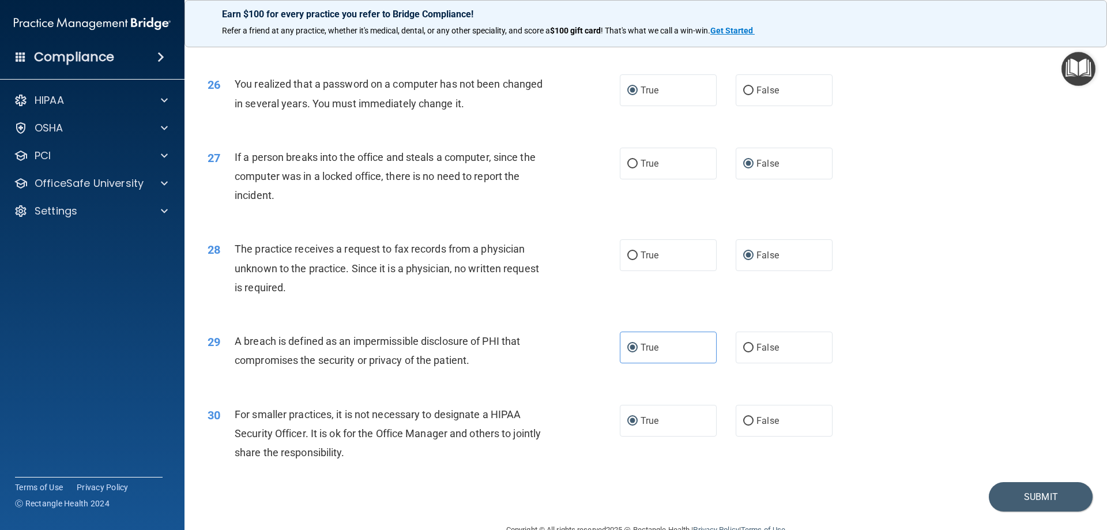
scroll to position [2199, 0]
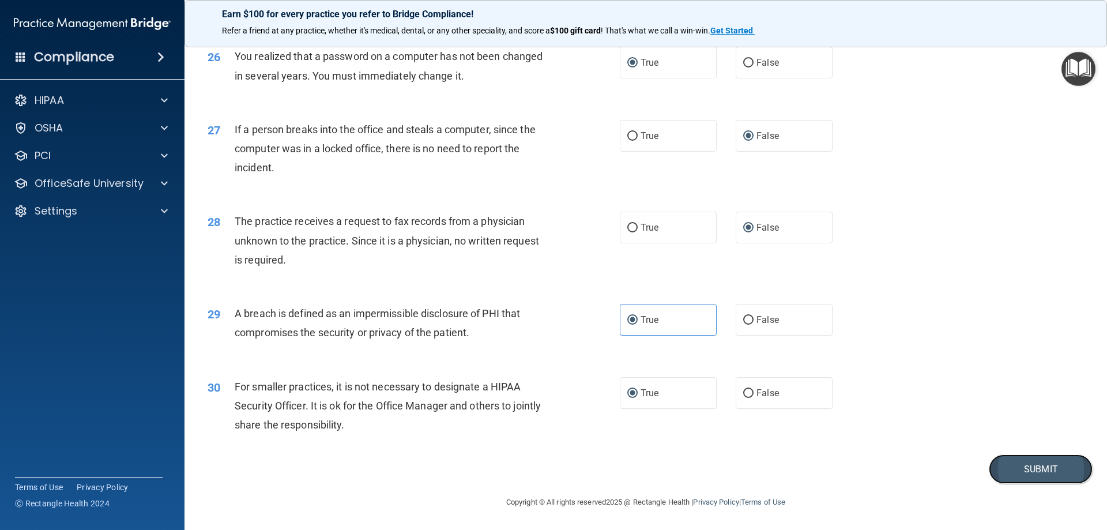
click at [1046, 469] on button "Submit" at bounding box center [1041, 468] width 104 height 29
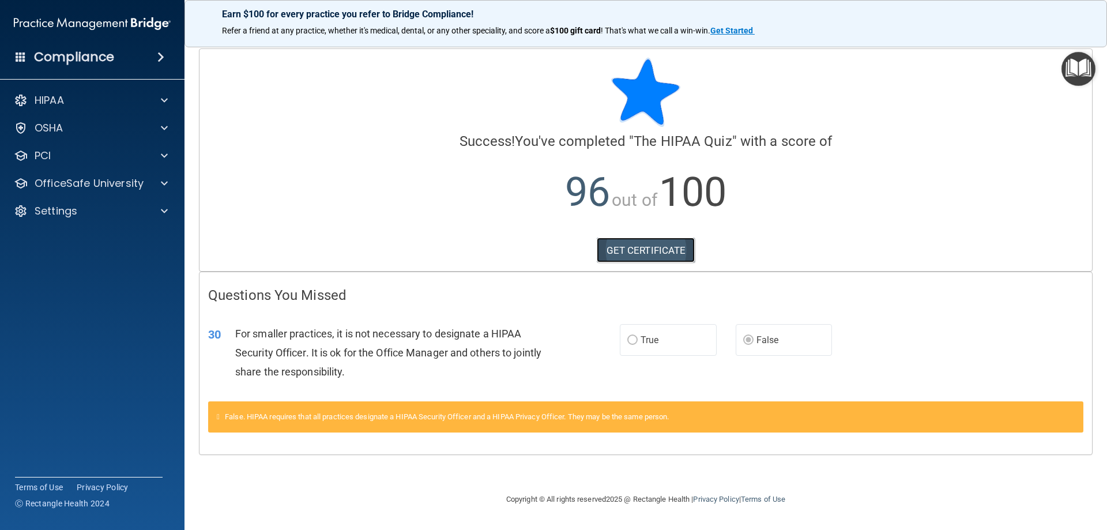
click at [639, 251] on link "GET CERTIFICATE" at bounding box center [646, 250] width 99 height 25
click at [95, 101] on div "HIPAA" at bounding box center [76, 100] width 143 height 14
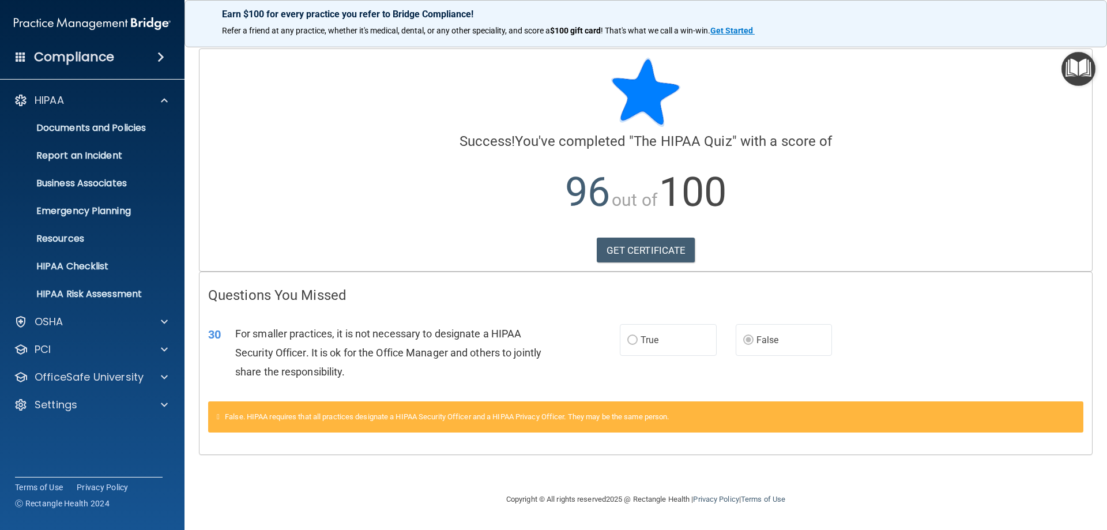
click at [115, 55] on div "Compliance" at bounding box center [92, 56] width 185 height 25
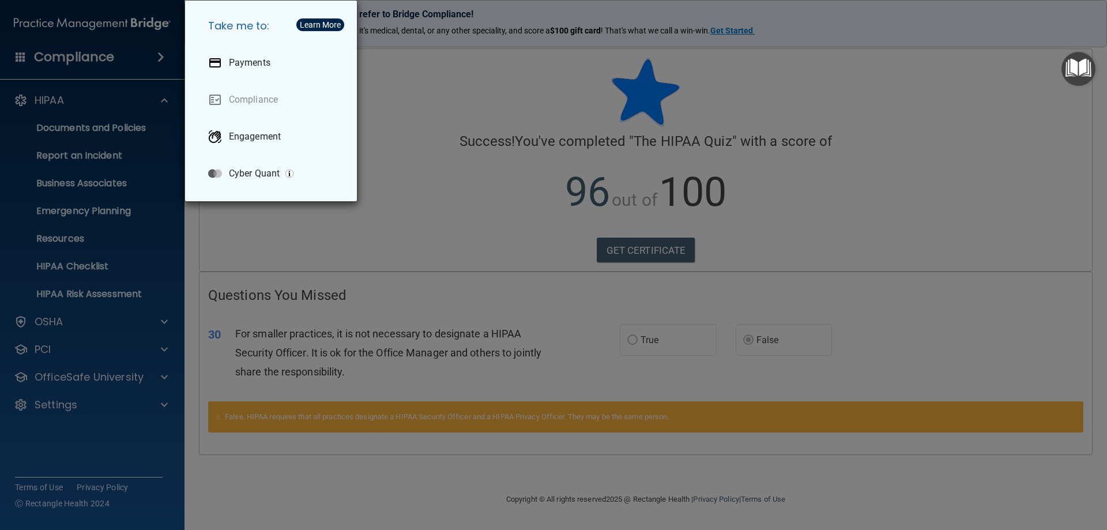
click at [108, 24] on div "Take me to: Payments Compliance Engagement Cyber Quant" at bounding box center [553, 265] width 1107 height 530
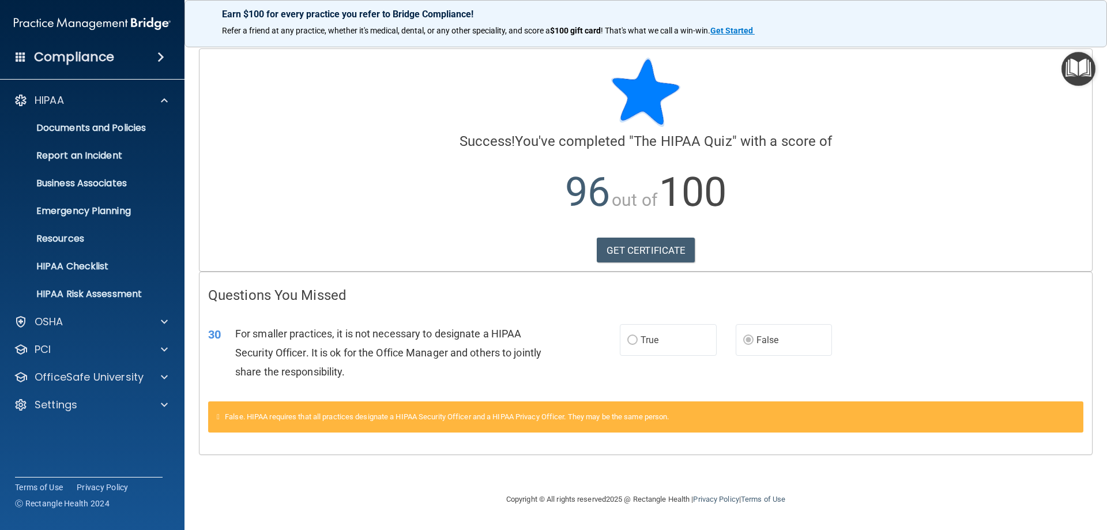
click at [108, 24] on img at bounding box center [92, 23] width 157 height 23
click at [92, 373] on p "OfficeSafe University" at bounding box center [89, 377] width 109 height 14
click at [101, 405] on p "HIPAA Training" at bounding box center [54, 405] width 95 height 12
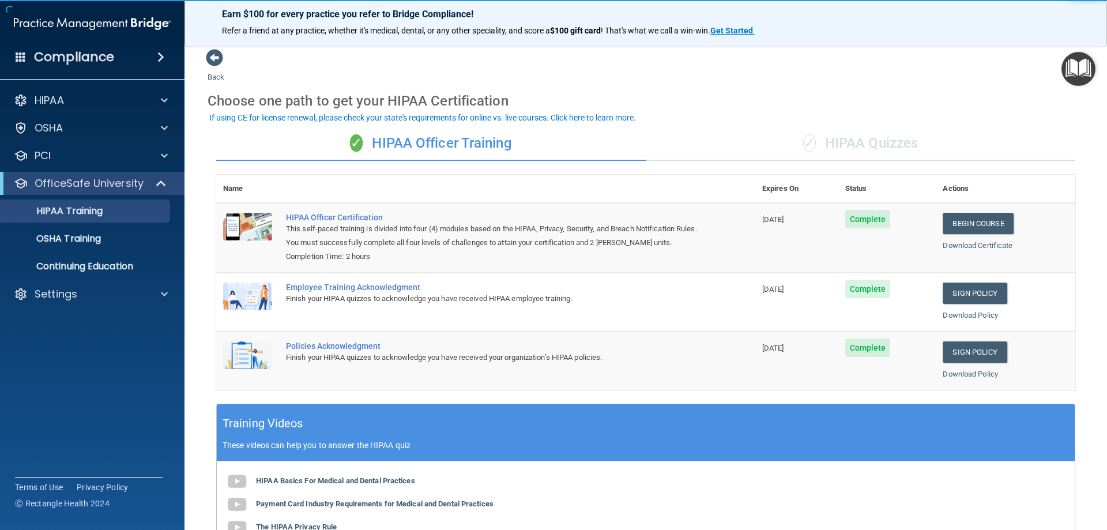
click at [852, 138] on div "✓ HIPAA Quizzes" at bounding box center [861, 143] width 430 height 35
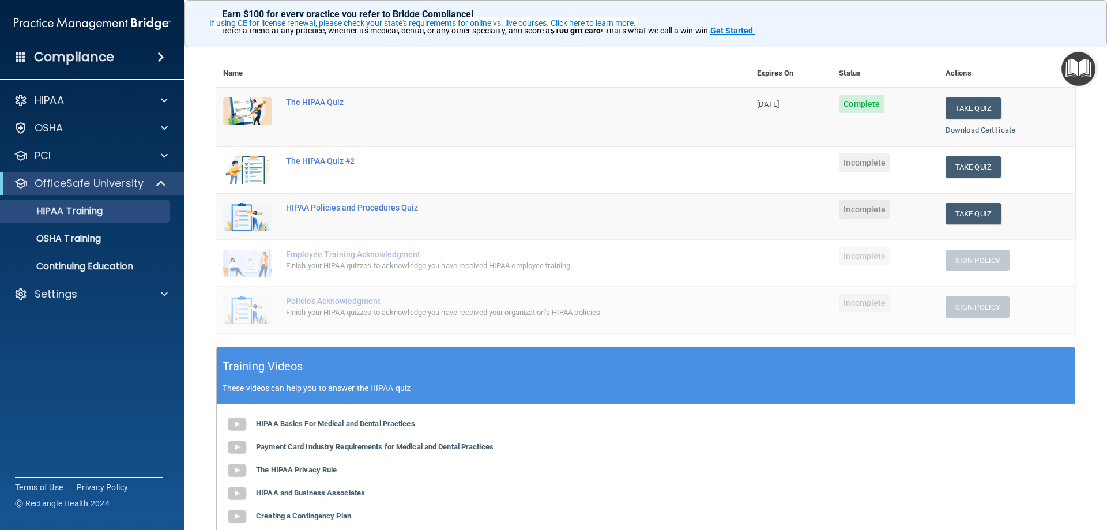
scroll to position [58, 0]
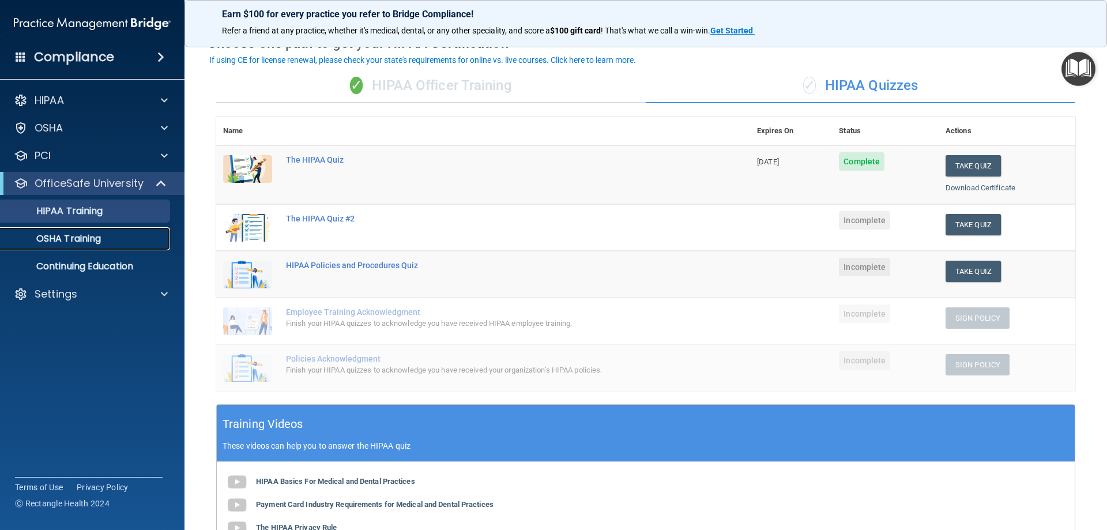
click at [159, 230] on link "OSHA Training" at bounding box center [79, 238] width 182 height 23
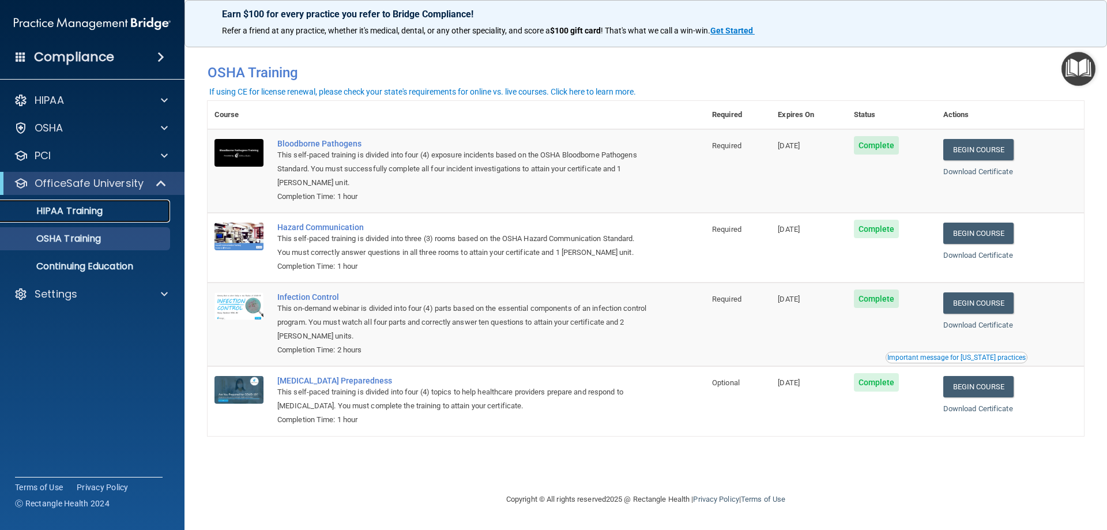
click at [56, 212] on p "HIPAA Training" at bounding box center [54, 211] width 95 height 12
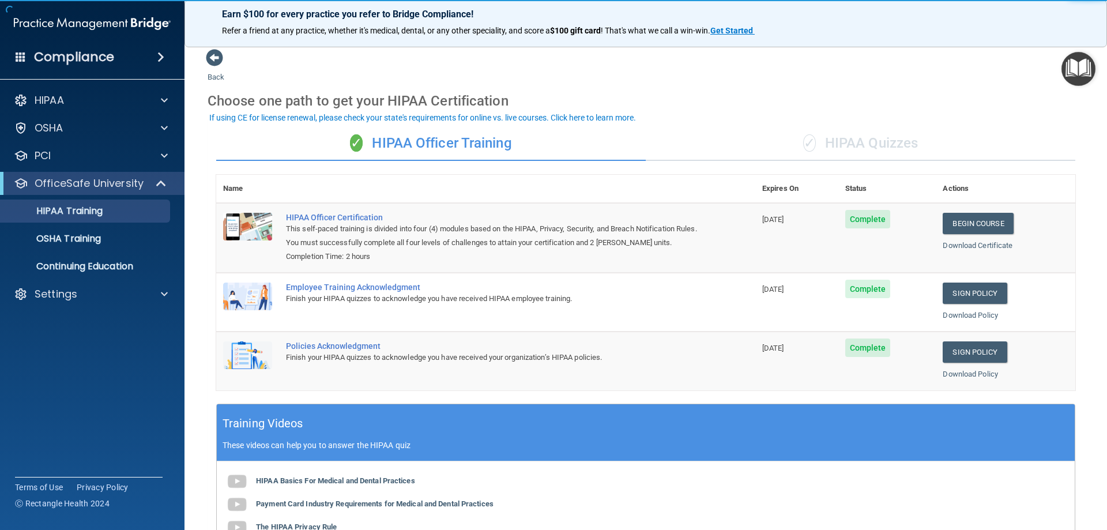
click at [912, 137] on div "✓ HIPAA Quizzes" at bounding box center [861, 143] width 430 height 35
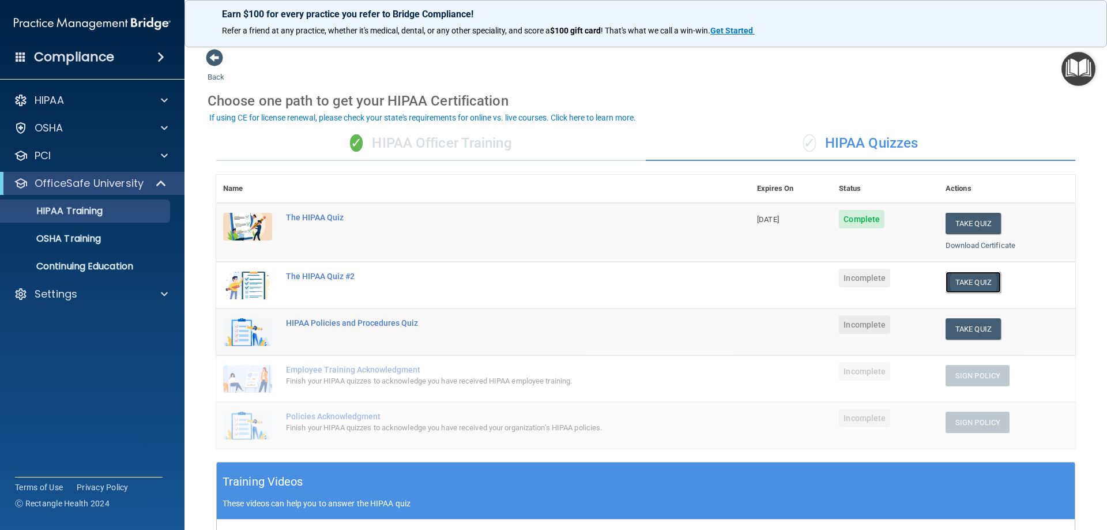
click at [973, 281] on button "Take Quiz" at bounding box center [973, 282] width 55 height 21
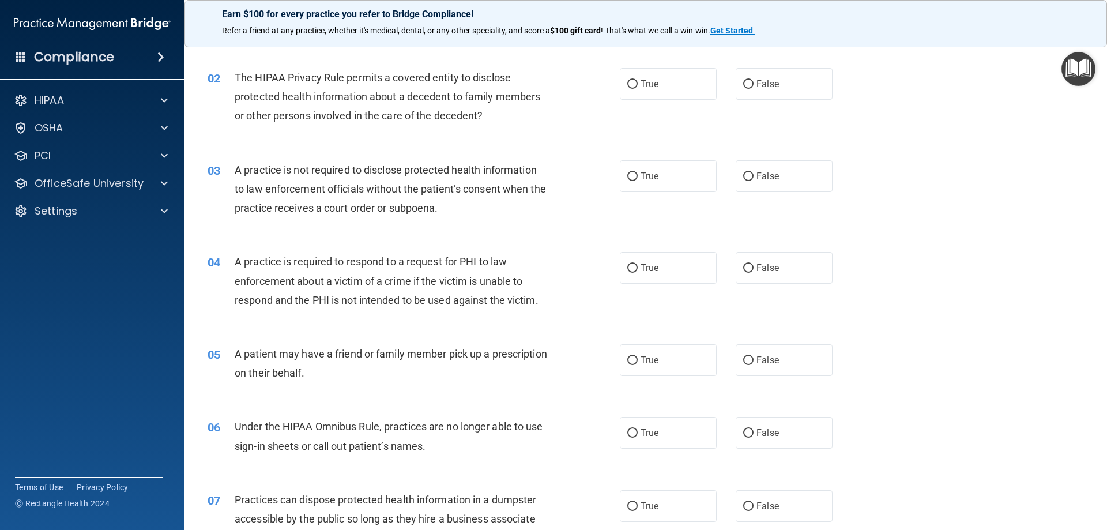
scroll to position [173, 0]
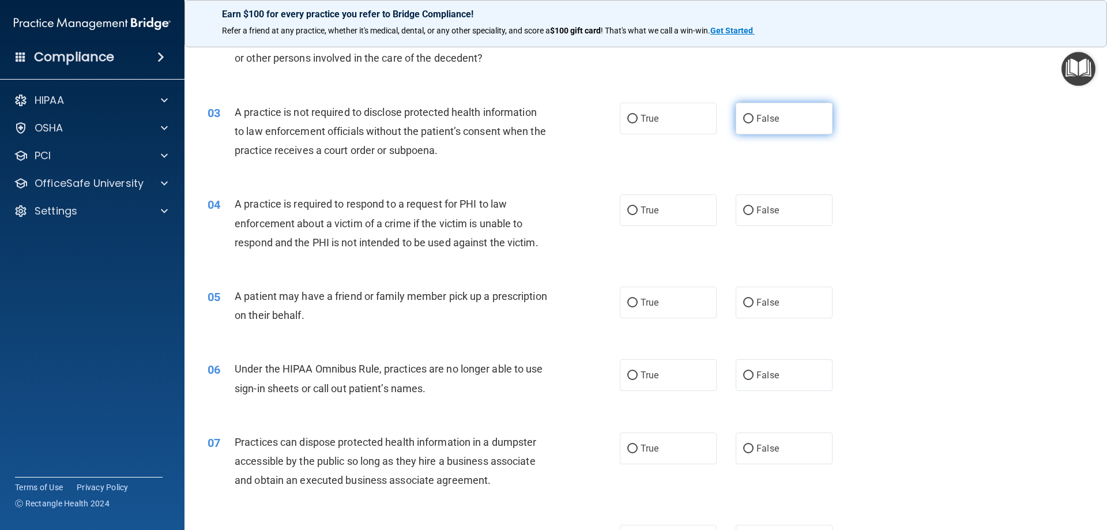
click at [743, 118] on input "False" at bounding box center [748, 119] width 10 height 9
radio input "true"
click at [627, 299] on input "True" at bounding box center [632, 303] width 10 height 9
radio input "true"
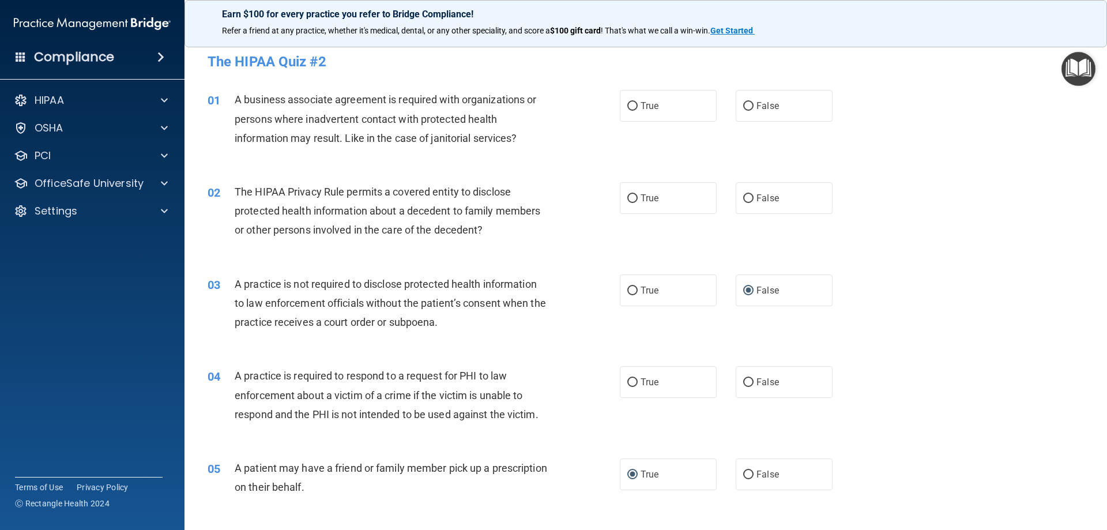
scroll to position [0, 0]
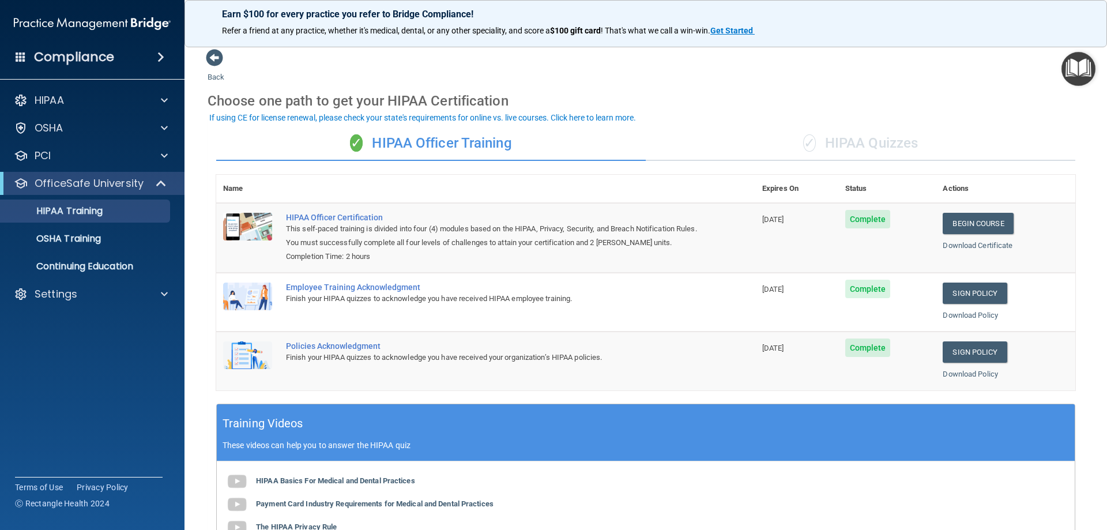
click at [845, 136] on div "✓ HIPAA Quizzes" at bounding box center [861, 143] width 430 height 35
